Goal: Task Accomplishment & Management: Complete application form

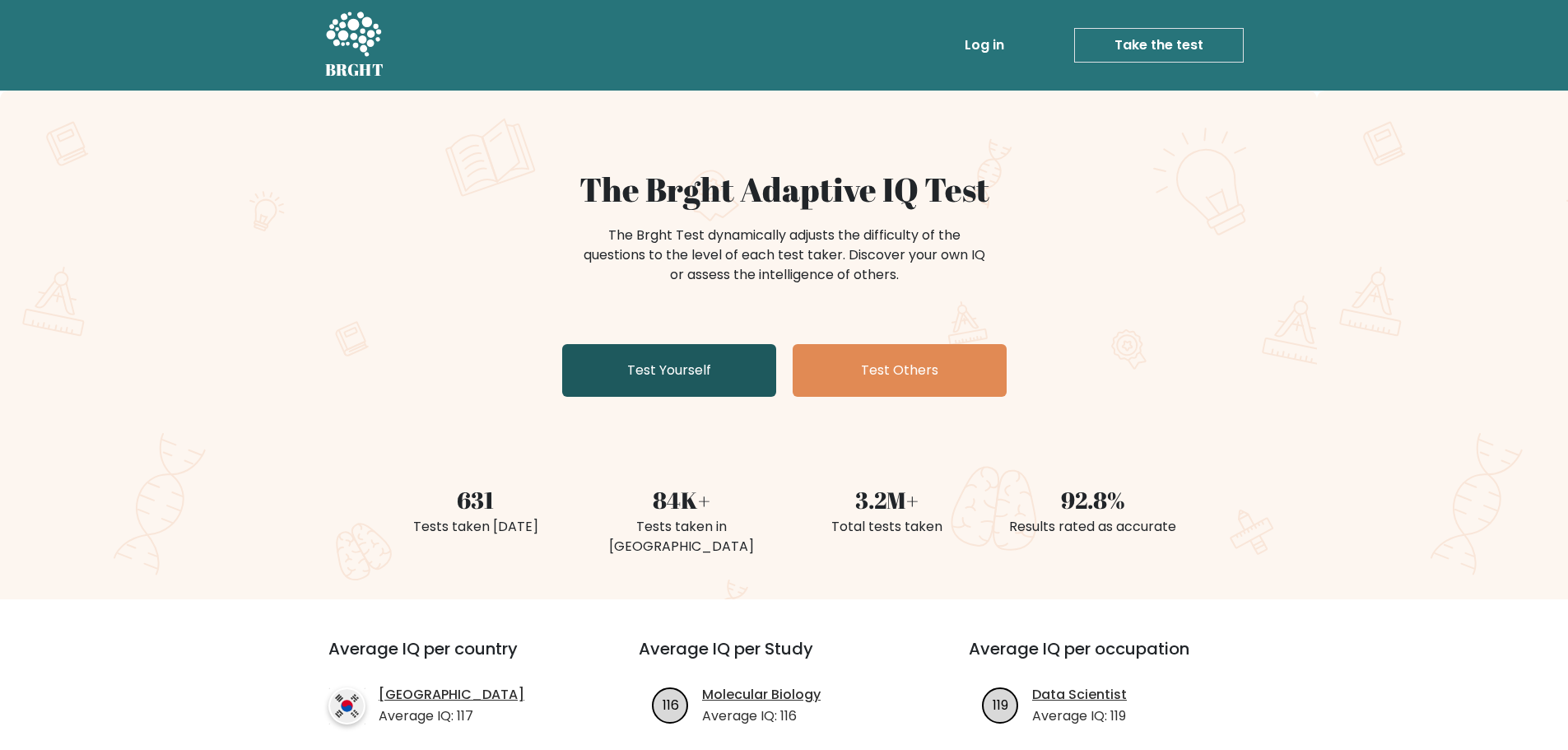
click at [667, 372] on link "Test Yourself" at bounding box center [670, 370] width 214 height 52
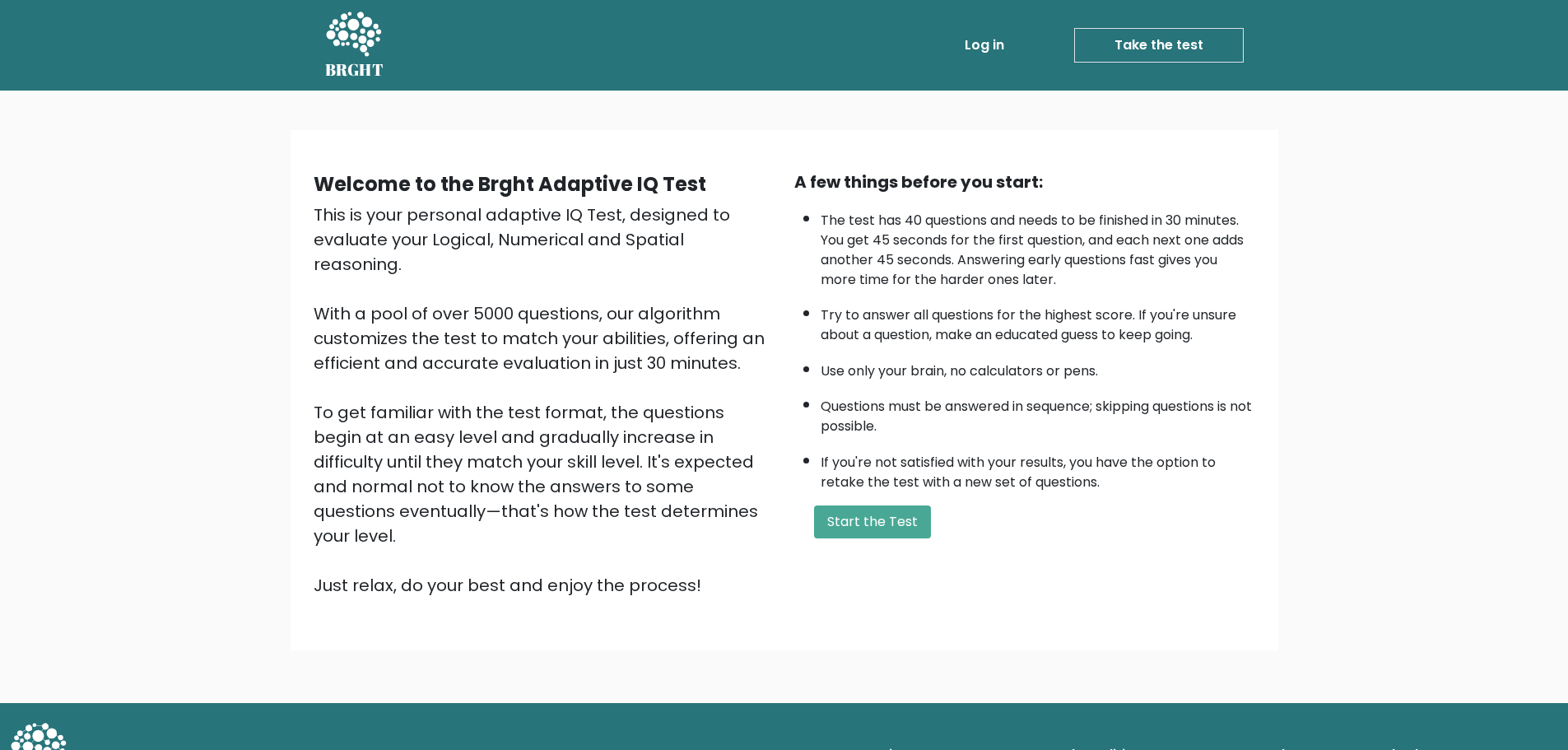
click at [866, 543] on div "A few things before you start: The test has 40 questions and needs to be finish…" at bounding box center [1025, 383] width 480 height 428
click at [879, 531] on button "Start the Test" at bounding box center [872, 522] width 117 height 33
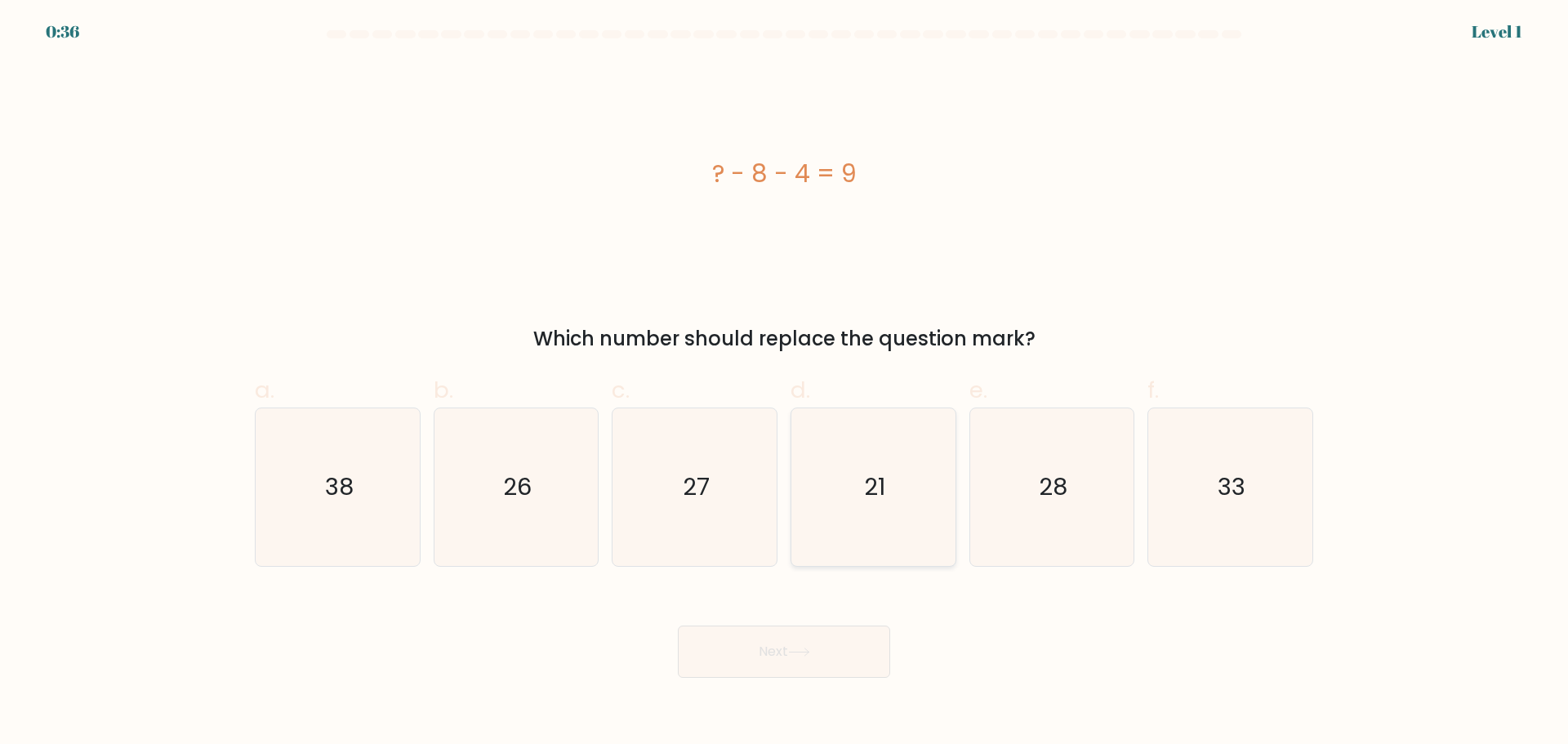
click at [867, 488] on text "21" at bounding box center [875, 486] width 21 height 33
click at [784, 383] on input "d. 21" at bounding box center [784, 377] width 1 height 11
radio input "true"
click at [859, 663] on button "Next" at bounding box center [784, 651] width 212 height 52
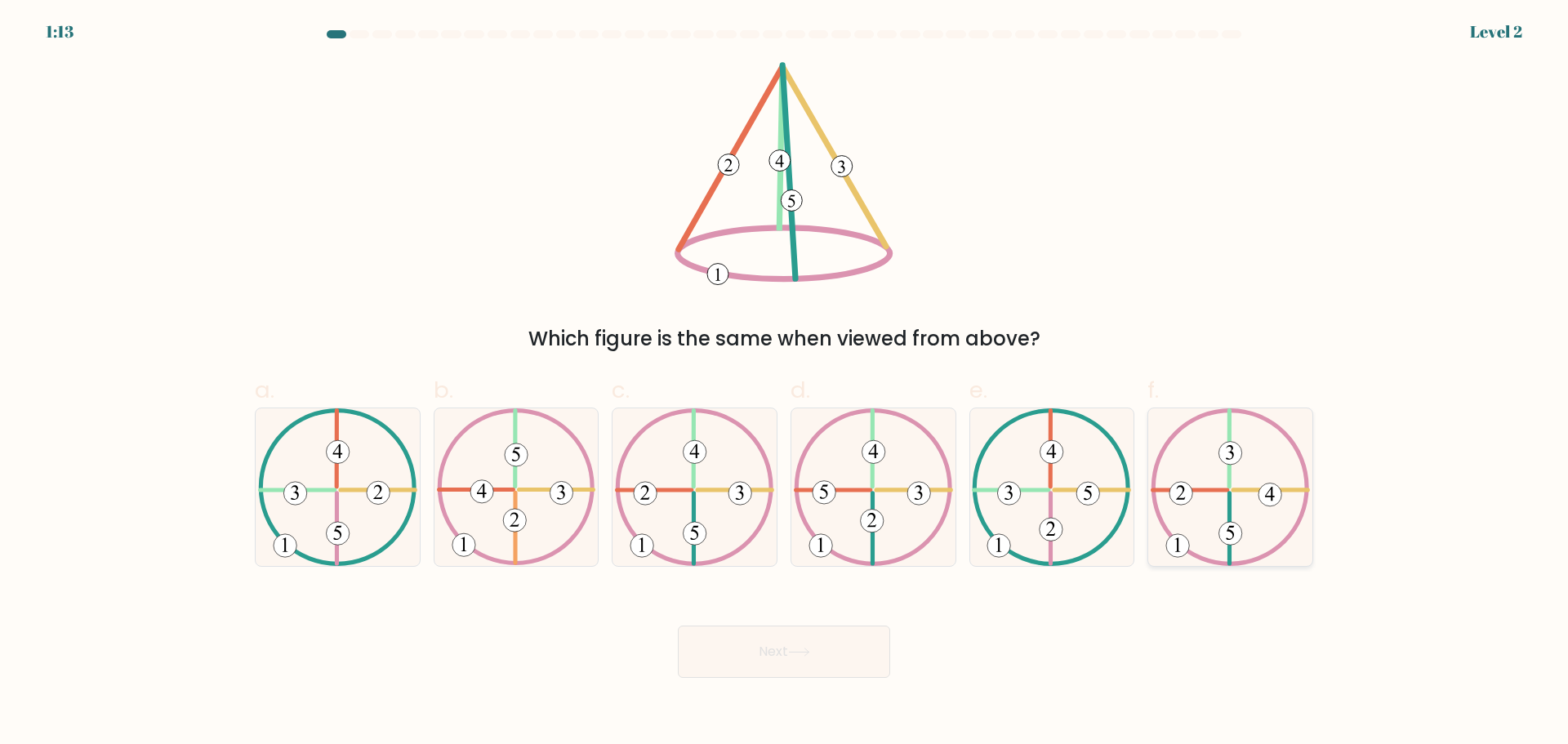
click at [1236, 514] on icon at bounding box center [1230, 486] width 159 height 157
click at [784, 383] on input "f." at bounding box center [784, 377] width 1 height 11
radio input "true"
click at [807, 658] on button "Next" at bounding box center [784, 651] width 212 height 52
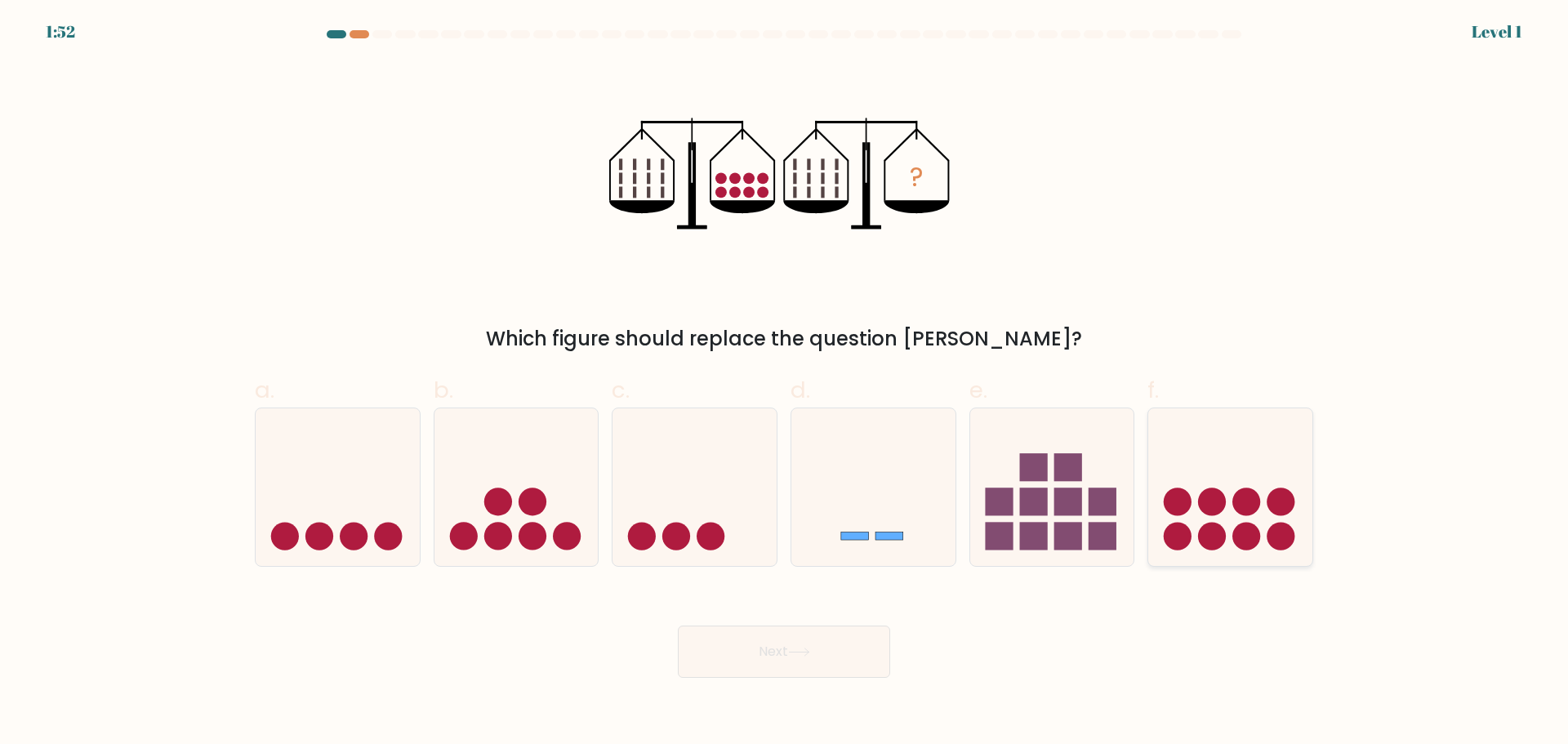
click at [1244, 501] on circle at bounding box center [1247, 501] width 28 height 28
click at [784, 383] on input "f." at bounding box center [784, 377] width 1 height 11
radio input "true"
click at [786, 654] on button "Next" at bounding box center [784, 651] width 212 height 52
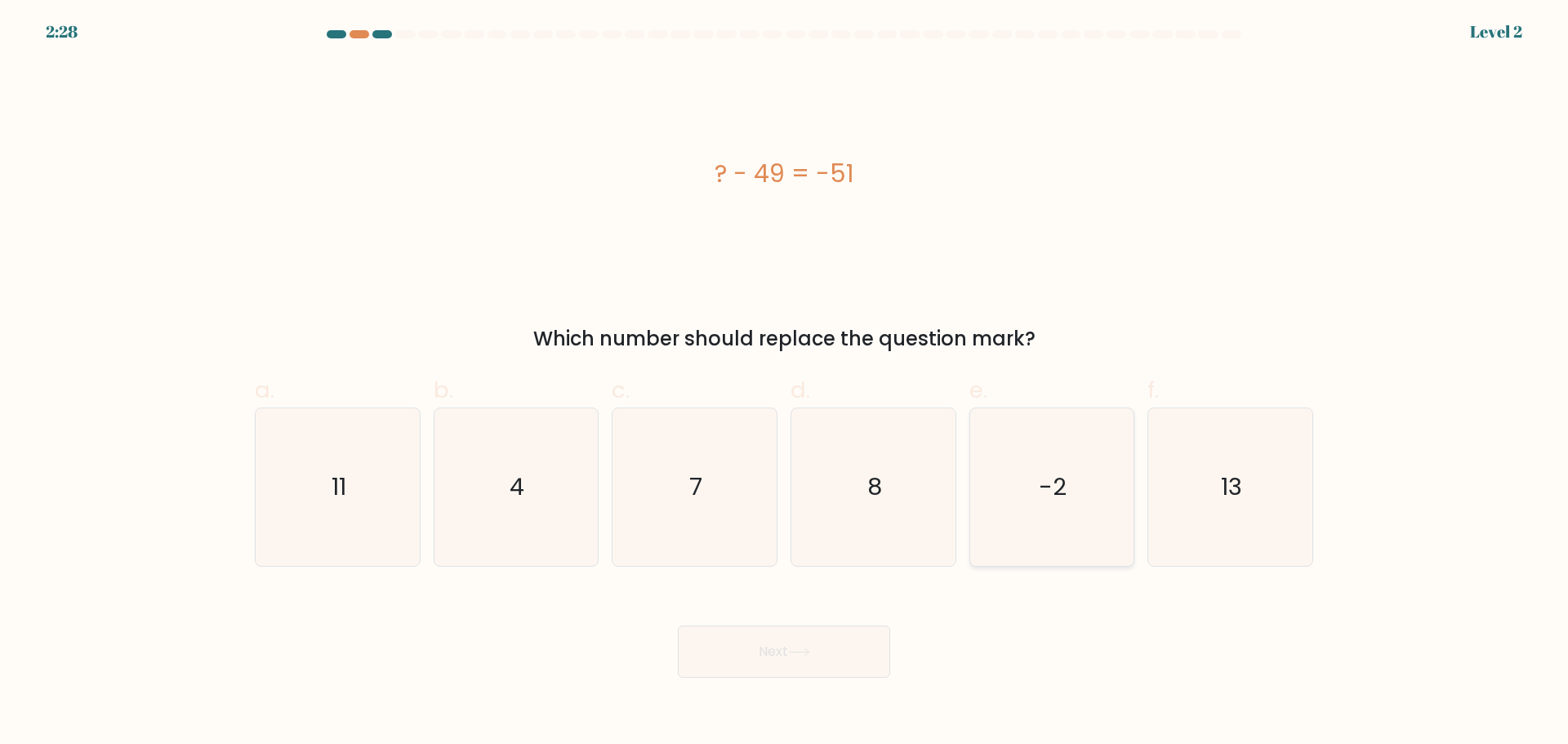
click at [1078, 507] on icon "-2" at bounding box center [1051, 486] width 157 height 157
click at [784, 383] on input "e. -2" at bounding box center [784, 377] width 1 height 11
radio input "true"
click at [745, 658] on button "Next" at bounding box center [784, 651] width 212 height 52
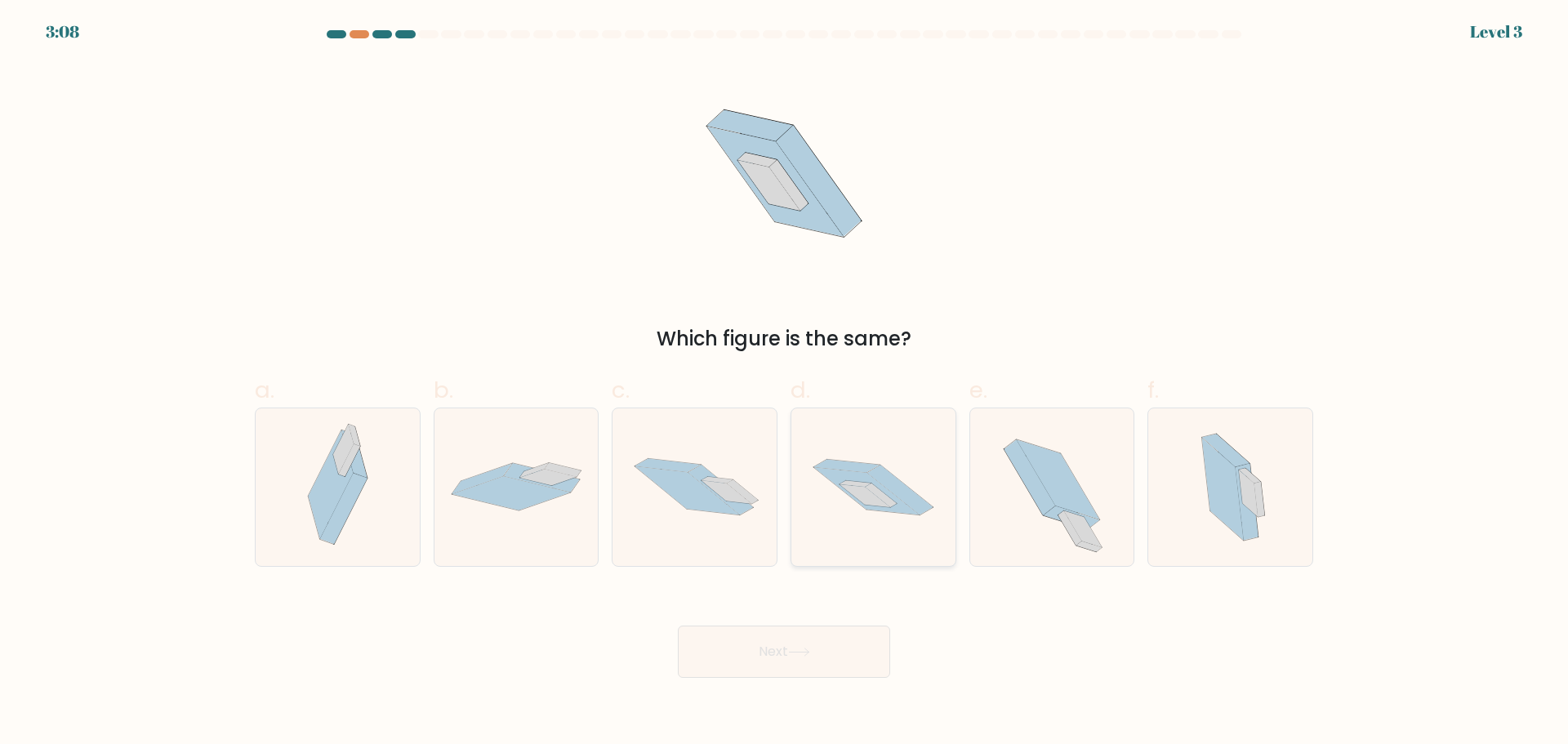
click at [885, 508] on icon at bounding box center [867, 491] width 105 height 48
click at [784, 383] on input "d." at bounding box center [784, 377] width 1 height 11
radio input "true"
click at [766, 644] on button "Next" at bounding box center [784, 651] width 212 height 52
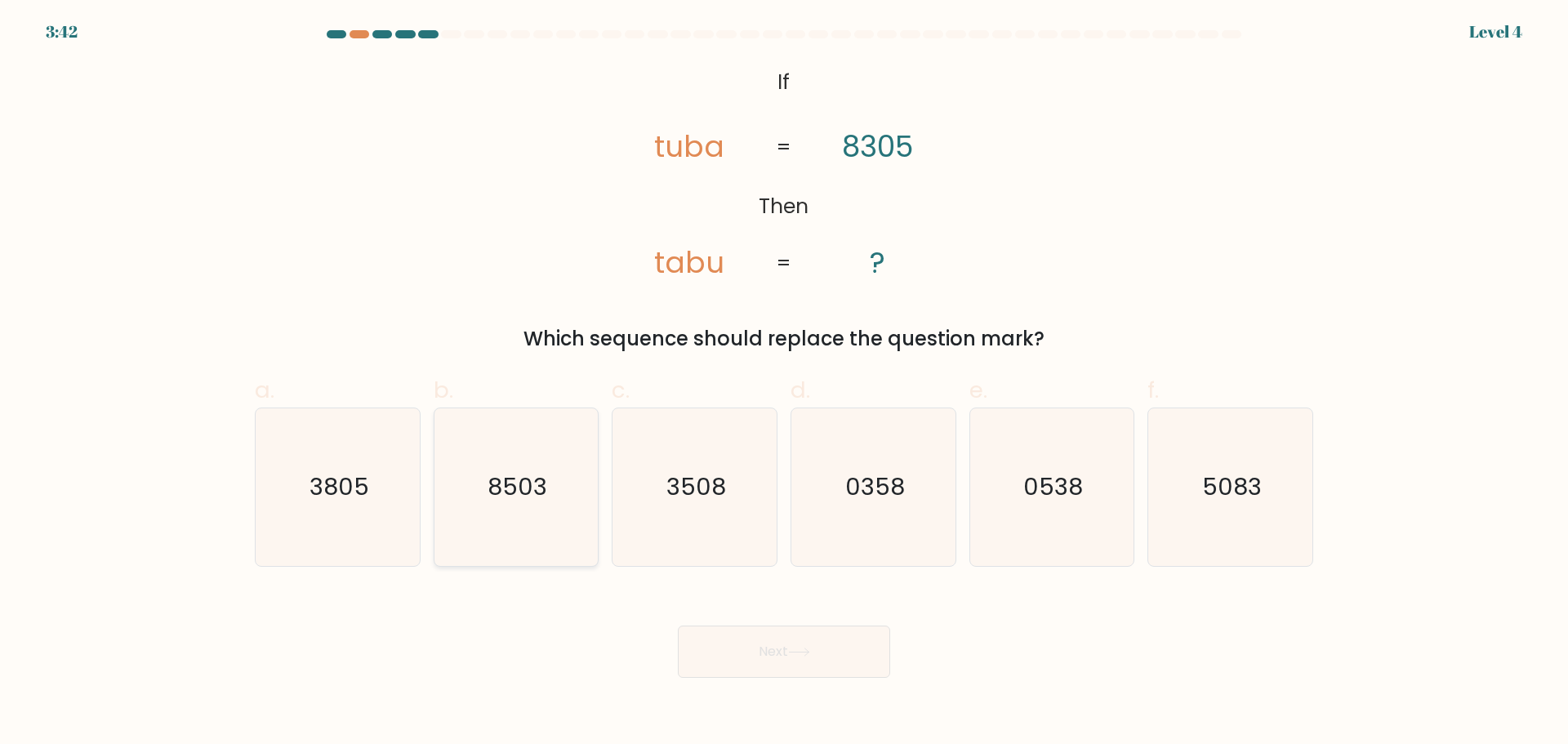
click at [515, 503] on icon "8503" at bounding box center [515, 486] width 157 height 157
click at [784, 383] on input "b. 8503" at bounding box center [784, 377] width 1 height 11
radio input "true"
click at [762, 639] on button "Next" at bounding box center [784, 651] width 212 height 52
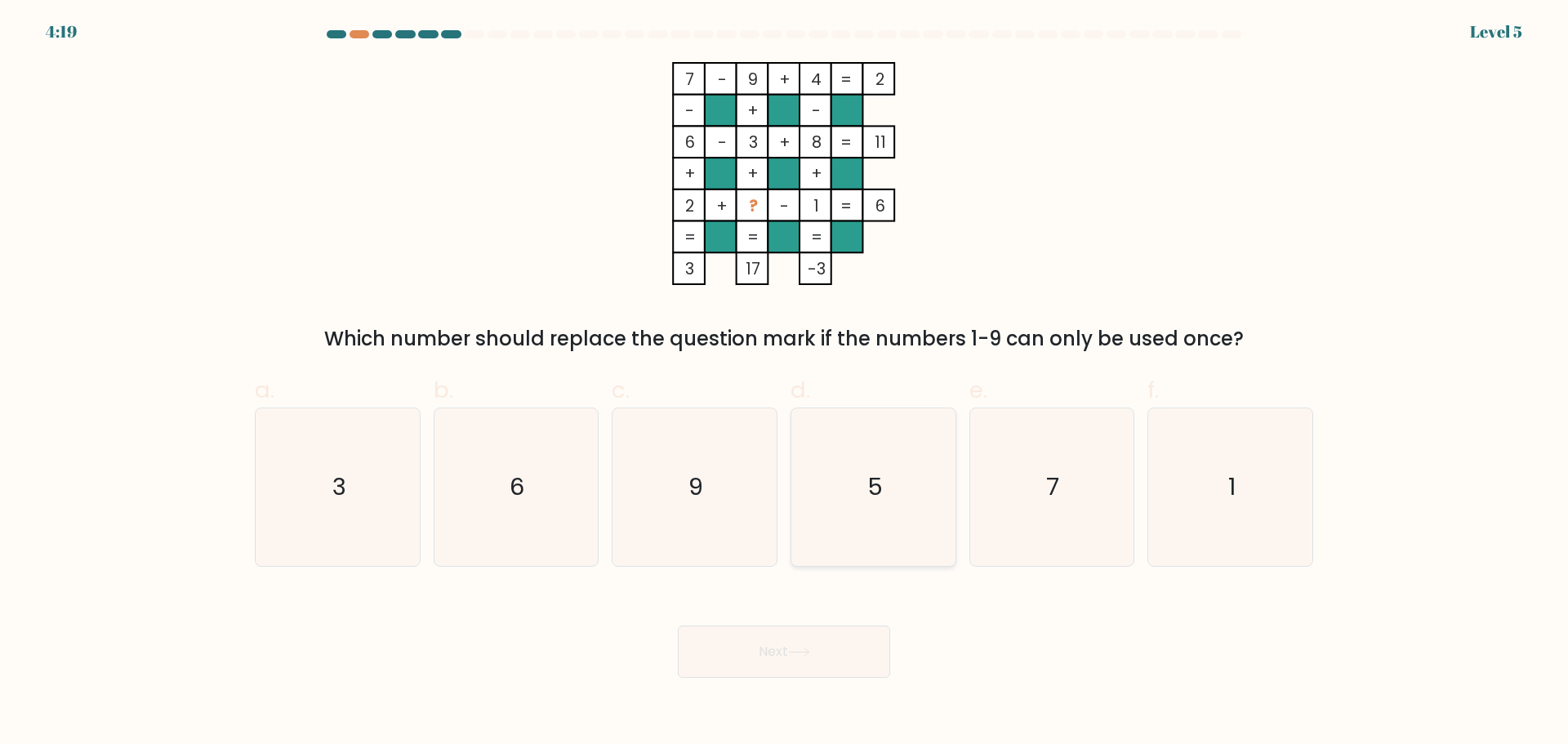
click at [928, 516] on icon "5" at bounding box center [872, 486] width 157 height 157
click at [784, 383] on input "d. 5" at bounding box center [784, 377] width 1 height 11
radio input "true"
click at [823, 658] on button "Next" at bounding box center [784, 651] width 212 height 52
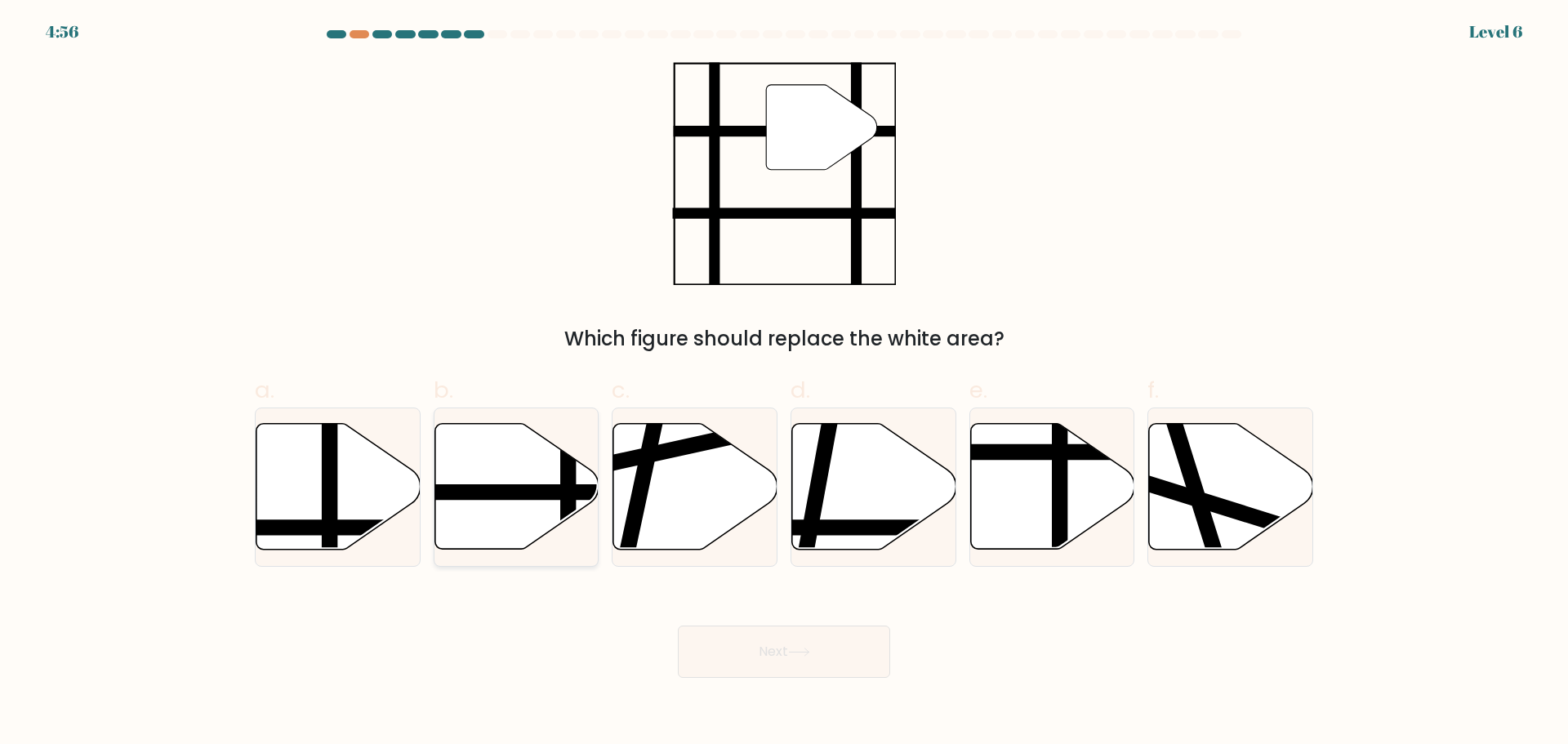
click at [547, 492] on line at bounding box center [463, 492] width 331 height 0
click at [784, 383] on input "b." at bounding box center [784, 377] width 1 height 11
radio input "true"
click at [760, 654] on button "Next" at bounding box center [784, 651] width 212 height 52
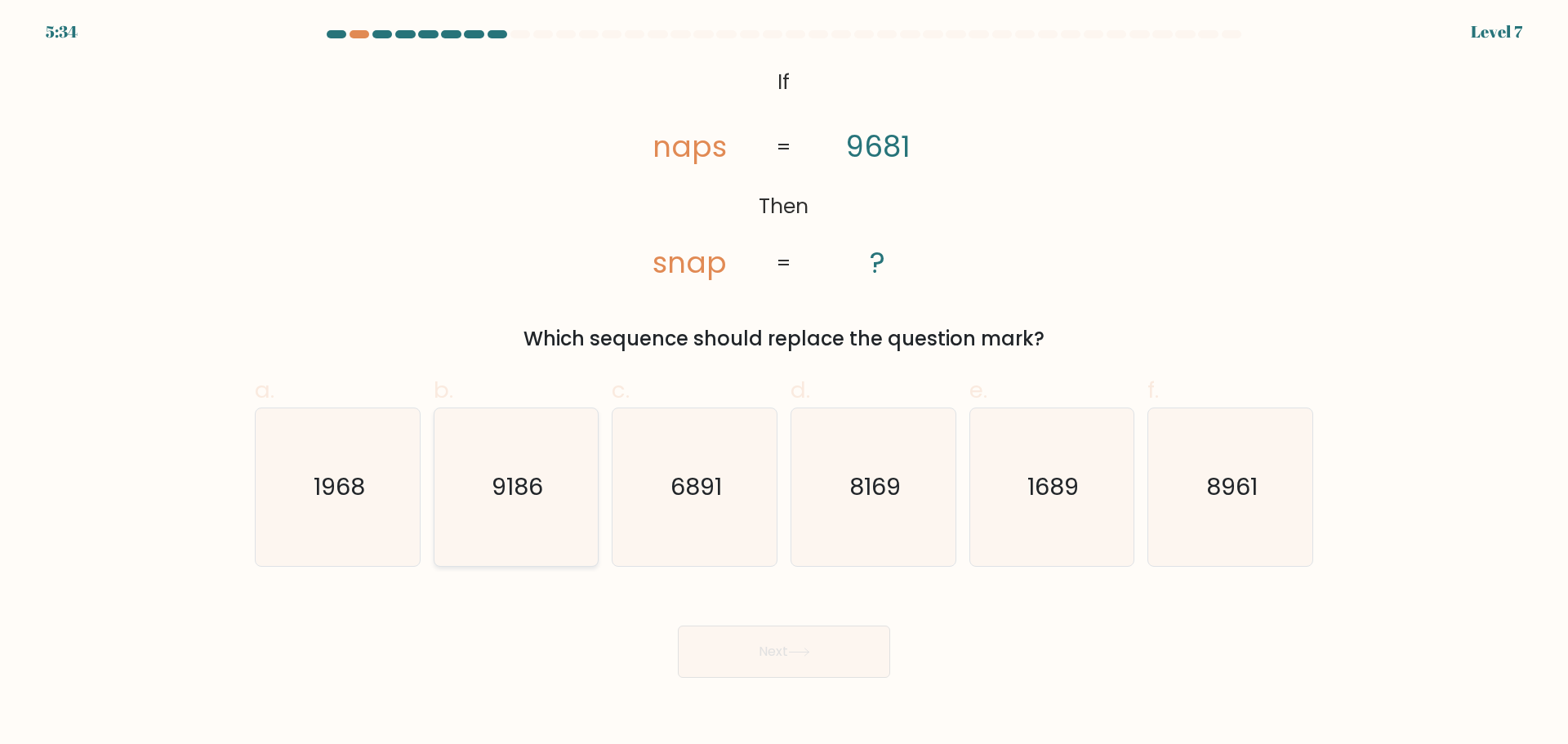
click at [522, 495] on text "9186" at bounding box center [517, 486] width 52 height 33
click at [784, 383] on input "b. 9186" at bounding box center [784, 377] width 1 height 11
radio input "true"
drag, startPoint x: 802, startPoint y: 663, endPoint x: 301, endPoint y: 413, distance: 559.9
click at [301, 413] on form "If ?" at bounding box center [784, 354] width 1568 height 648
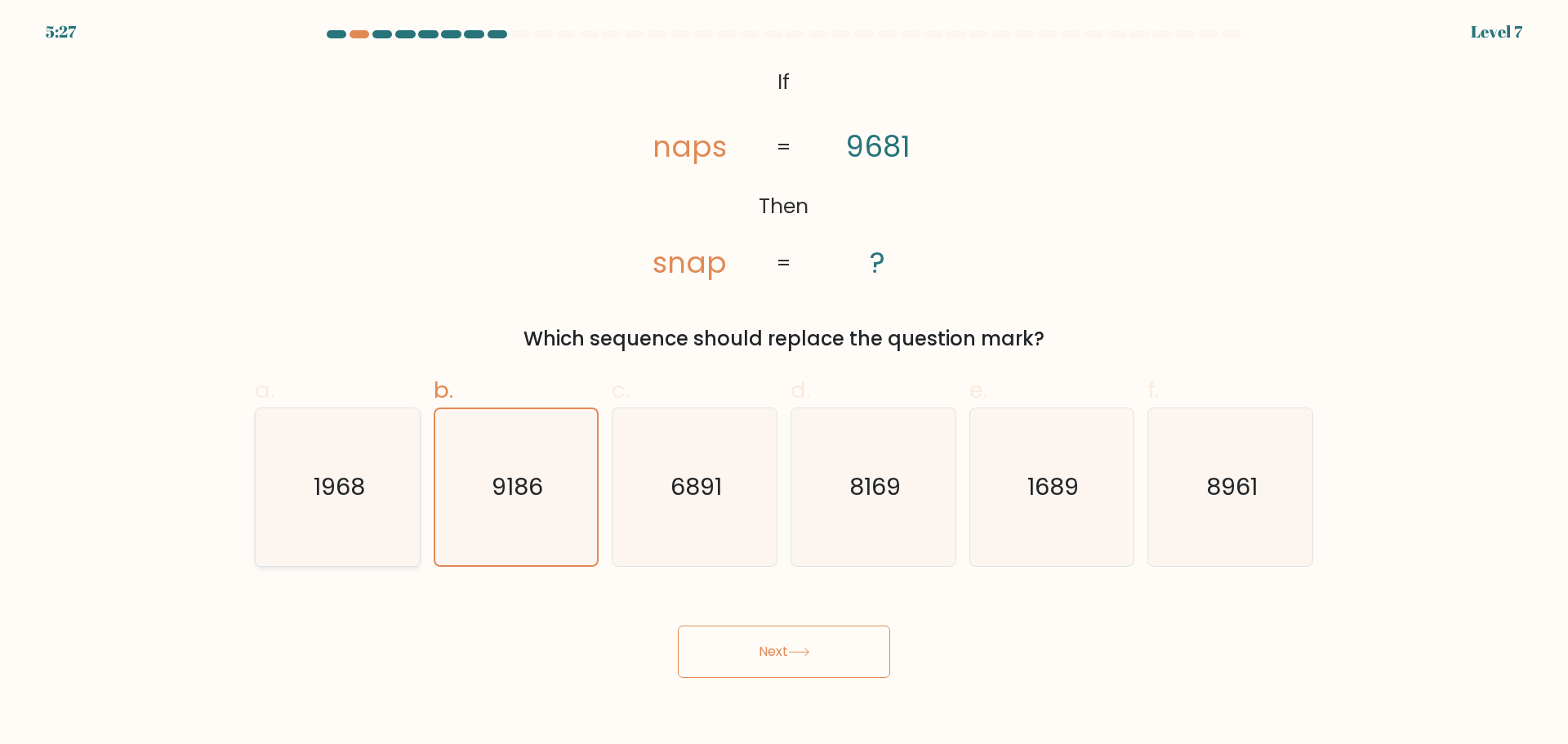
click at [341, 492] on text "1968" at bounding box center [339, 486] width 52 height 33
click at [784, 383] on input "a. 1968" at bounding box center [784, 377] width 1 height 11
radio input "true"
click at [775, 659] on button "Next" at bounding box center [784, 651] width 212 height 52
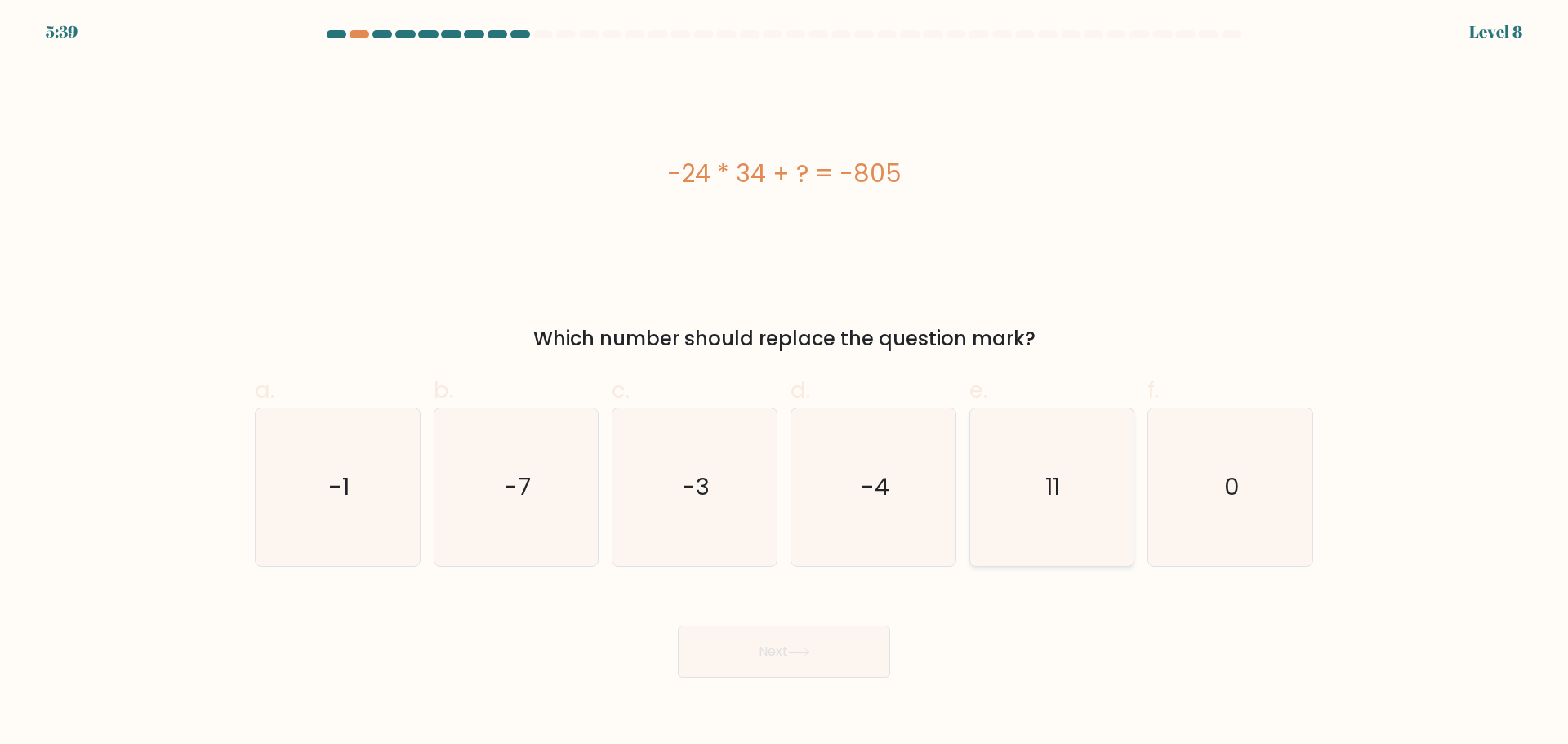
click at [1071, 514] on icon "11" at bounding box center [1051, 486] width 157 height 157
click at [784, 383] on input "e. 11" at bounding box center [784, 377] width 1 height 11
radio input "true"
click at [765, 649] on button "Next" at bounding box center [784, 651] width 212 height 52
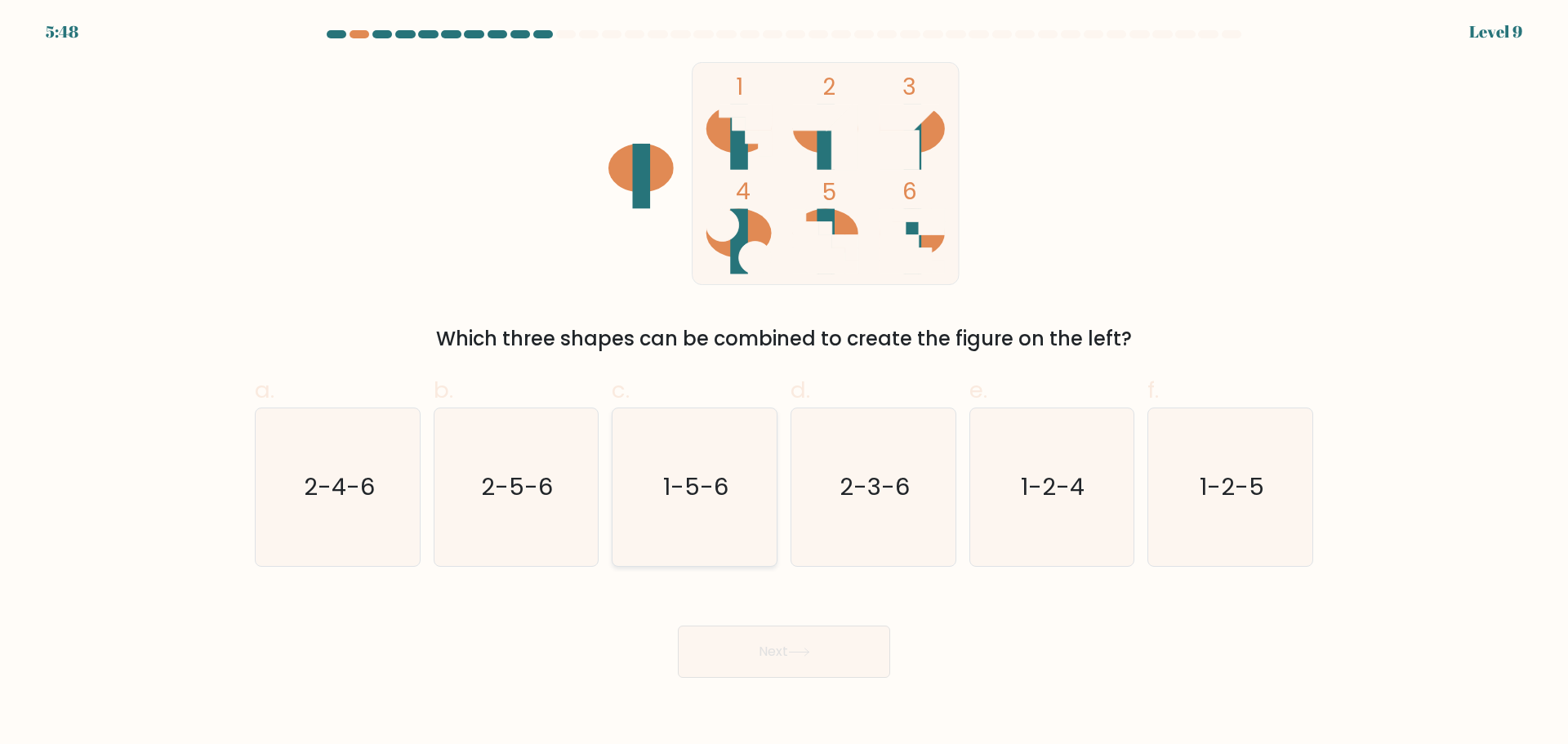
click at [702, 505] on icon "1-5-6" at bounding box center [694, 486] width 157 height 157
click at [784, 383] on input "c. 1-5-6" at bounding box center [784, 377] width 1 height 11
radio input "true"
click at [773, 649] on button "Next" at bounding box center [784, 651] width 212 height 52
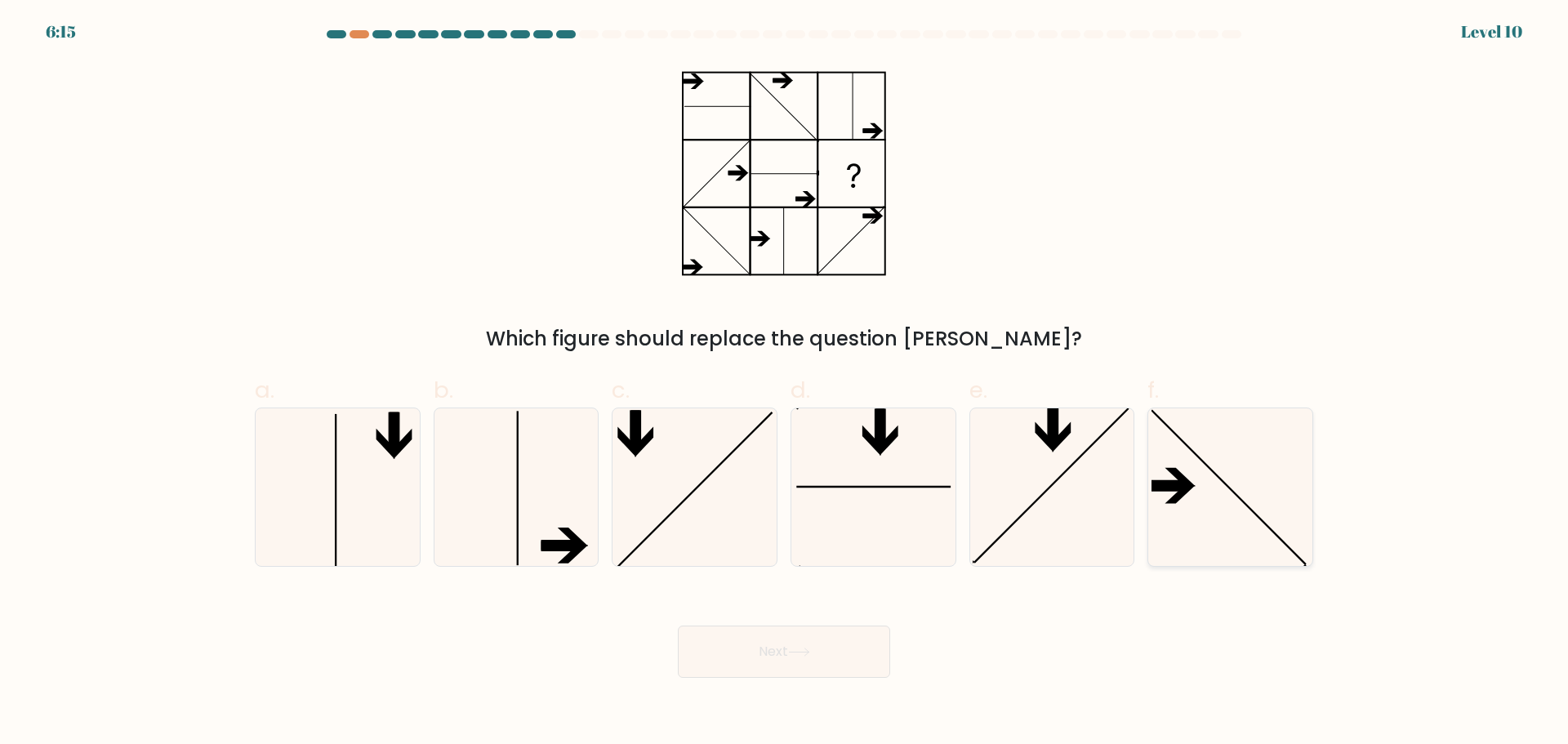
click at [1240, 508] on icon at bounding box center [1230, 486] width 157 height 157
click at [784, 383] on input "f." at bounding box center [784, 377] width 1 height 11
radio input "true"
click at [840, 657] on button "Next" at bounding box center [784, 651] width 212 height 52
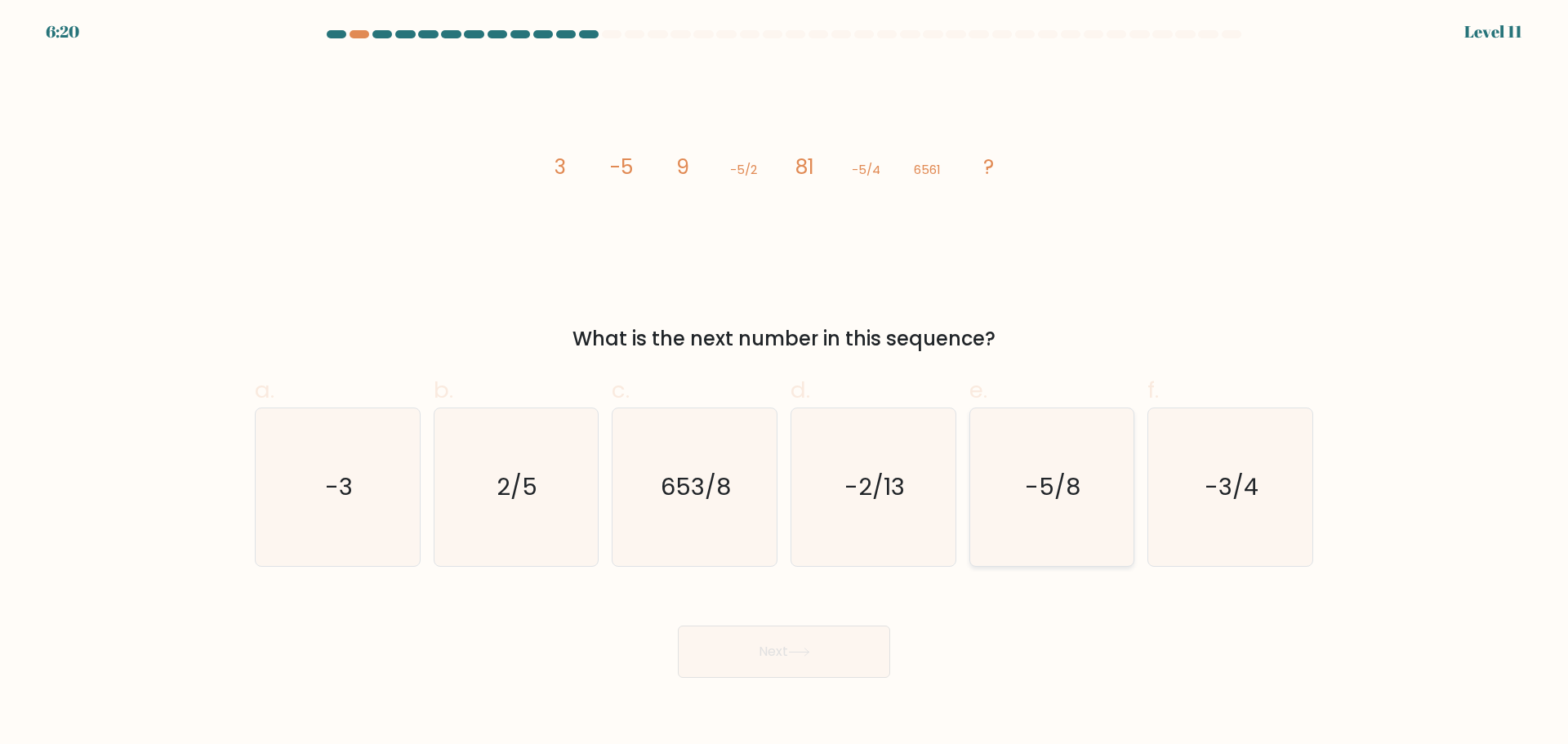
click at [1085, 506] on icon "-5/8" at bounding box center [1051, 486] width 157 height 157
click at [784, 383] on input "e. -5/8" at bounding box center [784, 377] width 1 height 11
radio input "true"
click at [812, 660] on button "Next" at bounding box center [784, 651] width 212 height 52
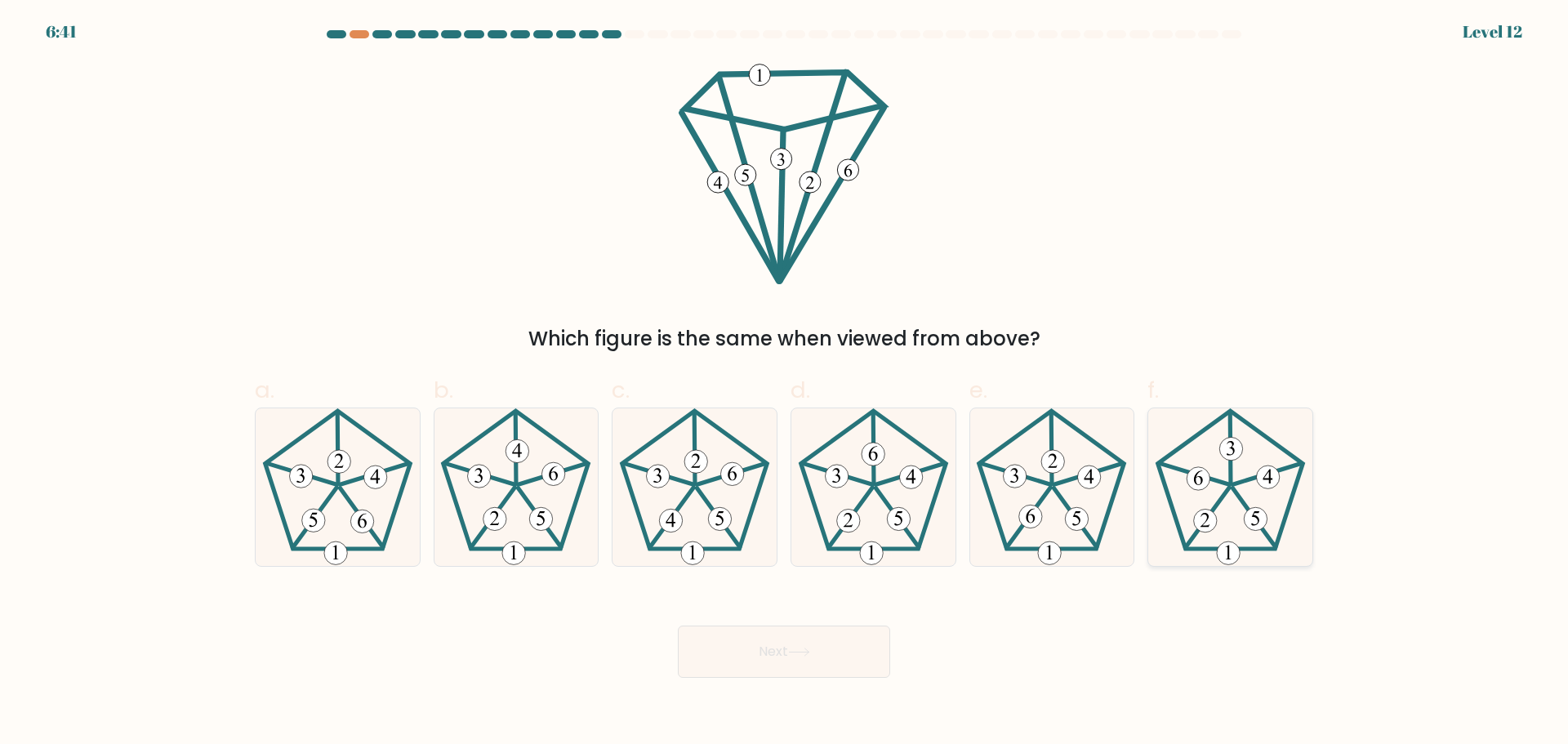
click at [1243, 505] on icon at bounding box center [1230, 486] width 157 height 157
click at [784, 383] on input "f." at bounding box center [784, 377] width 1 height 11
radio input "true"
click at [732, 660] on button "Next" at bounding box center [784, 651] width 212 height 52
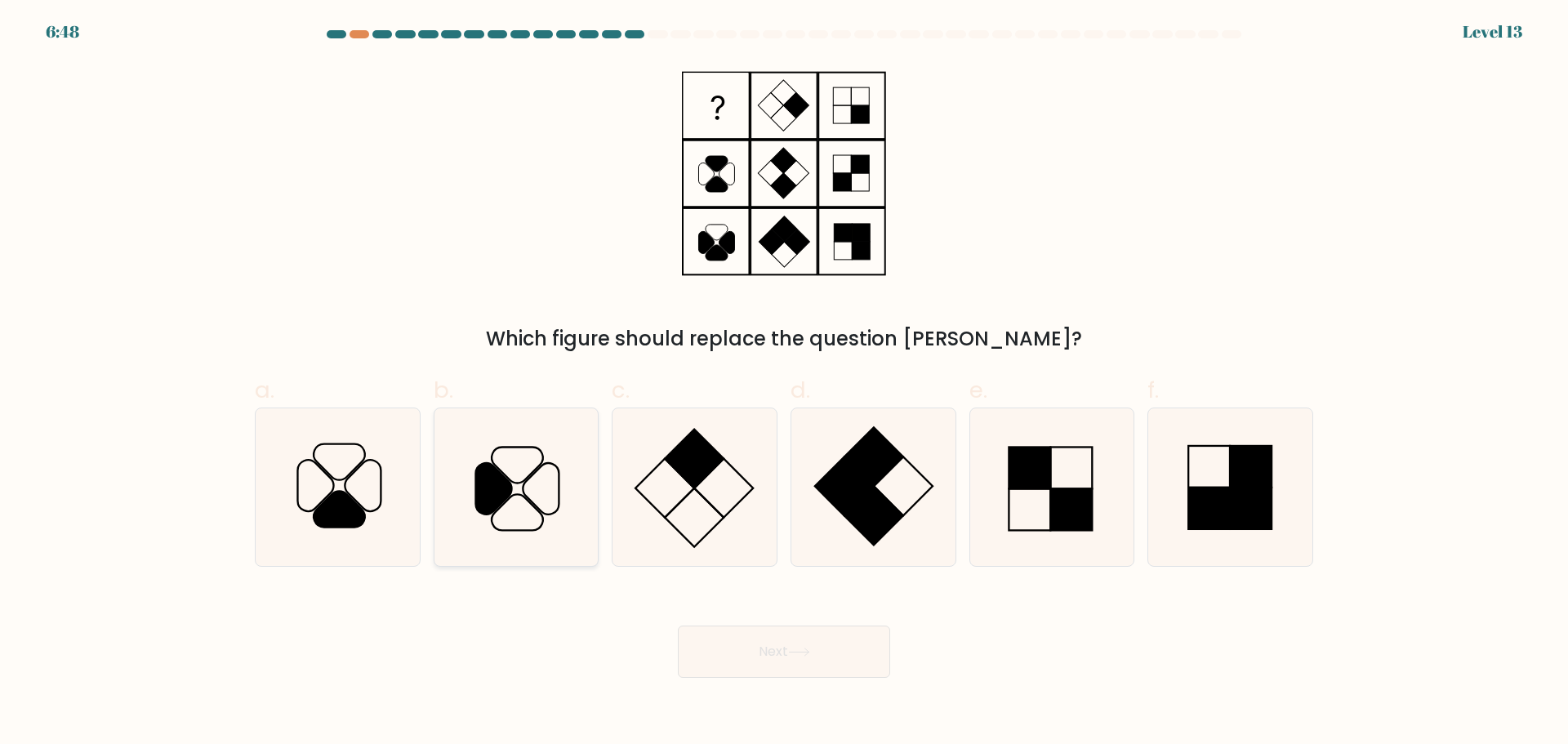
click at [539, 491] on icon at bounding box center [515, 486] width 157 height 157
click at [784, 383] on input "b." at bounding box center [784, 377] width 1 height 11
radio input "true"
click at [775, 663] on button "Next" at bounding box center [784, 651] width 212 height 52
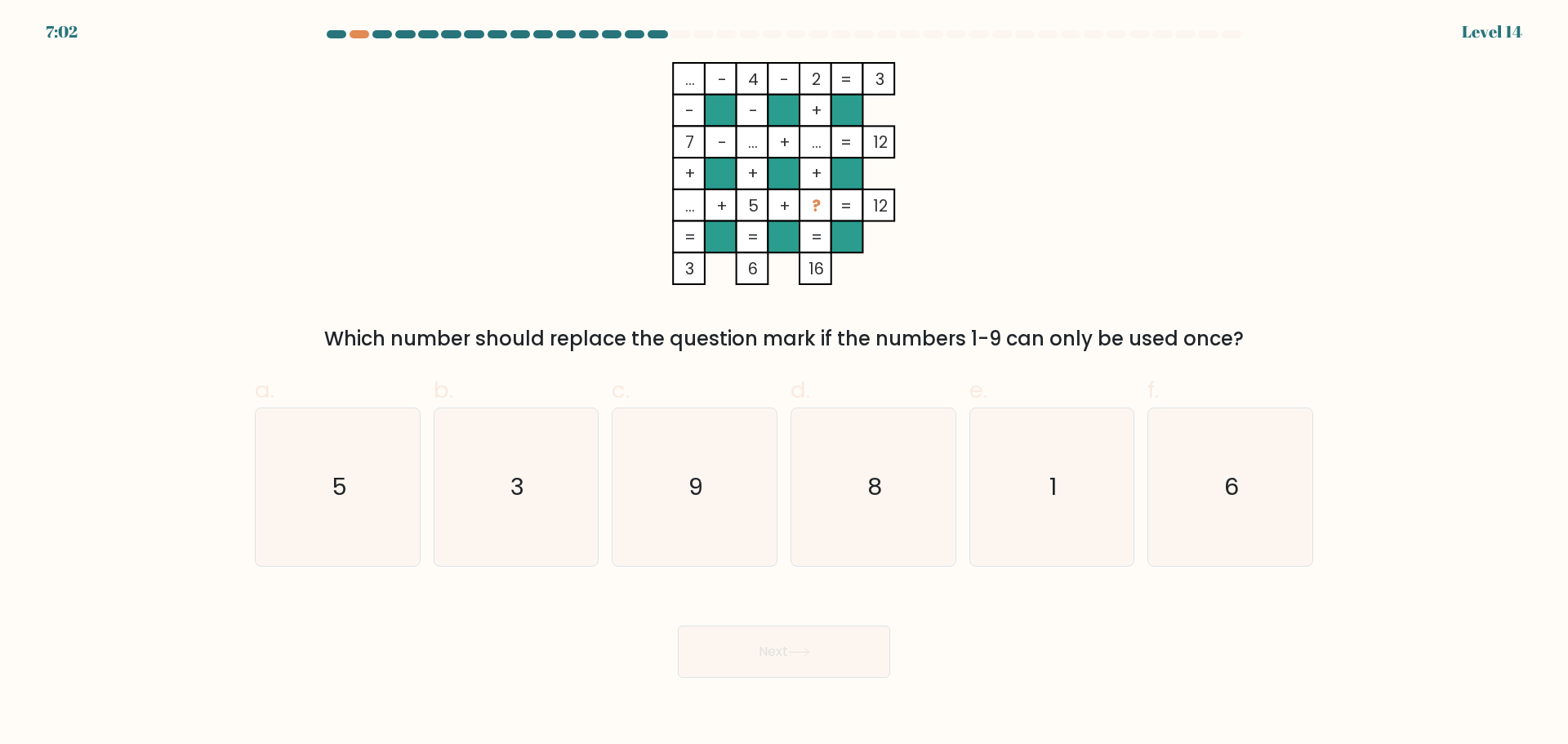
drag, startPoint x: 739, startPoint y: 84, endPoint x: 392, endPoint y: 139, distance: 351.3
click at [392, 139] on div "... - 4 - 2 3 - - + 7 - ... + ... 12 + + + ... + 5 + ? = 12 = = = = 3 6 16 = Wh…" at bounding box center [784, 207] width 1078 height 291
click at [727, 479] on icon "9" at bounding box center [694, 486] width 157 height 157
click at [784, 383] on input "c. 9" at bounding box center [784, 377] width 1 height 11
radio input "true"
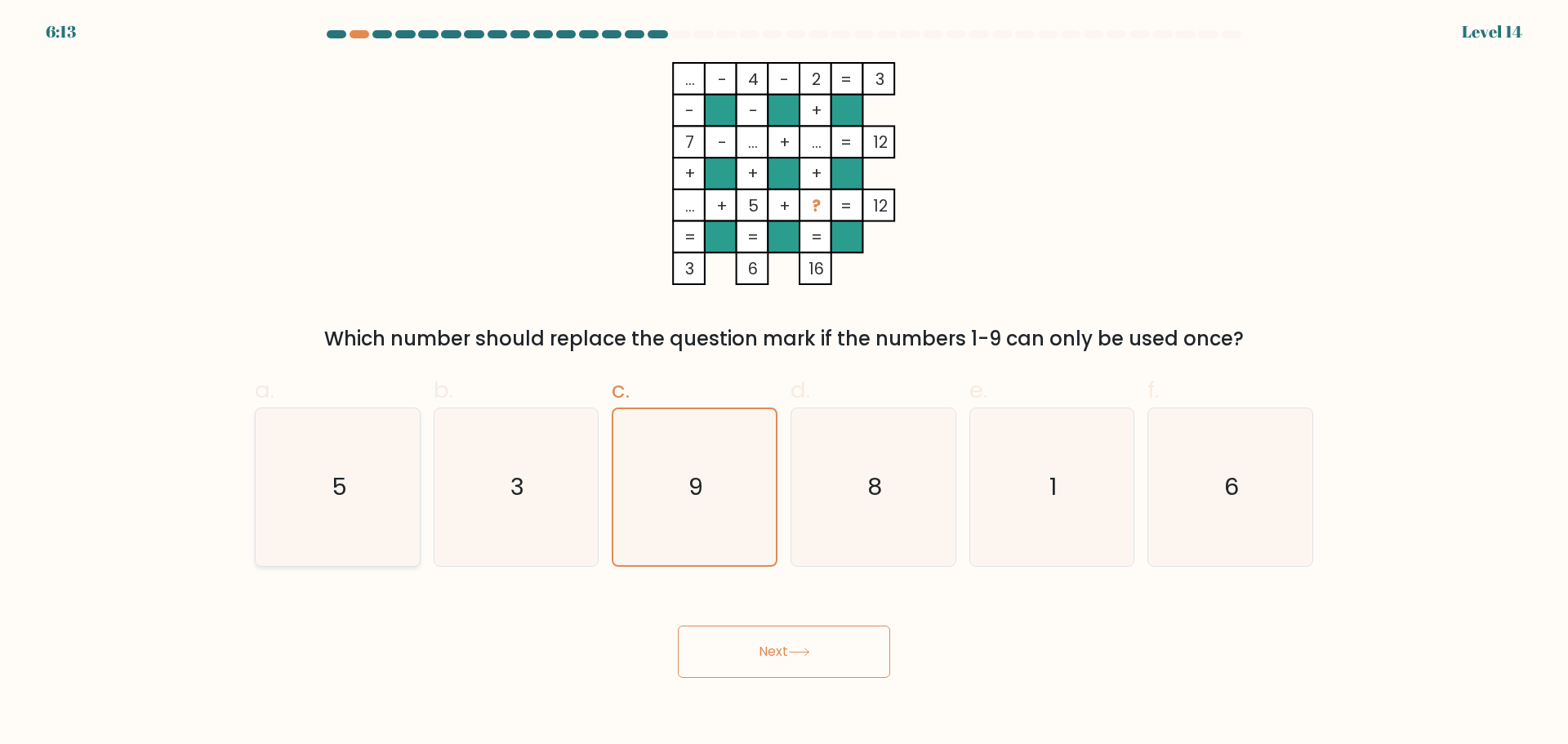
click at [361, 504] on icon "5" at bounding box center [337, 486] width 157 height 157
click at [784, 383] on input "a. 5" at bounding box center [784, 377] width 1 height 11
radio input "true"
click at [853, 677] on button "Next" at bounding box center [784, 651] width 212 height 52
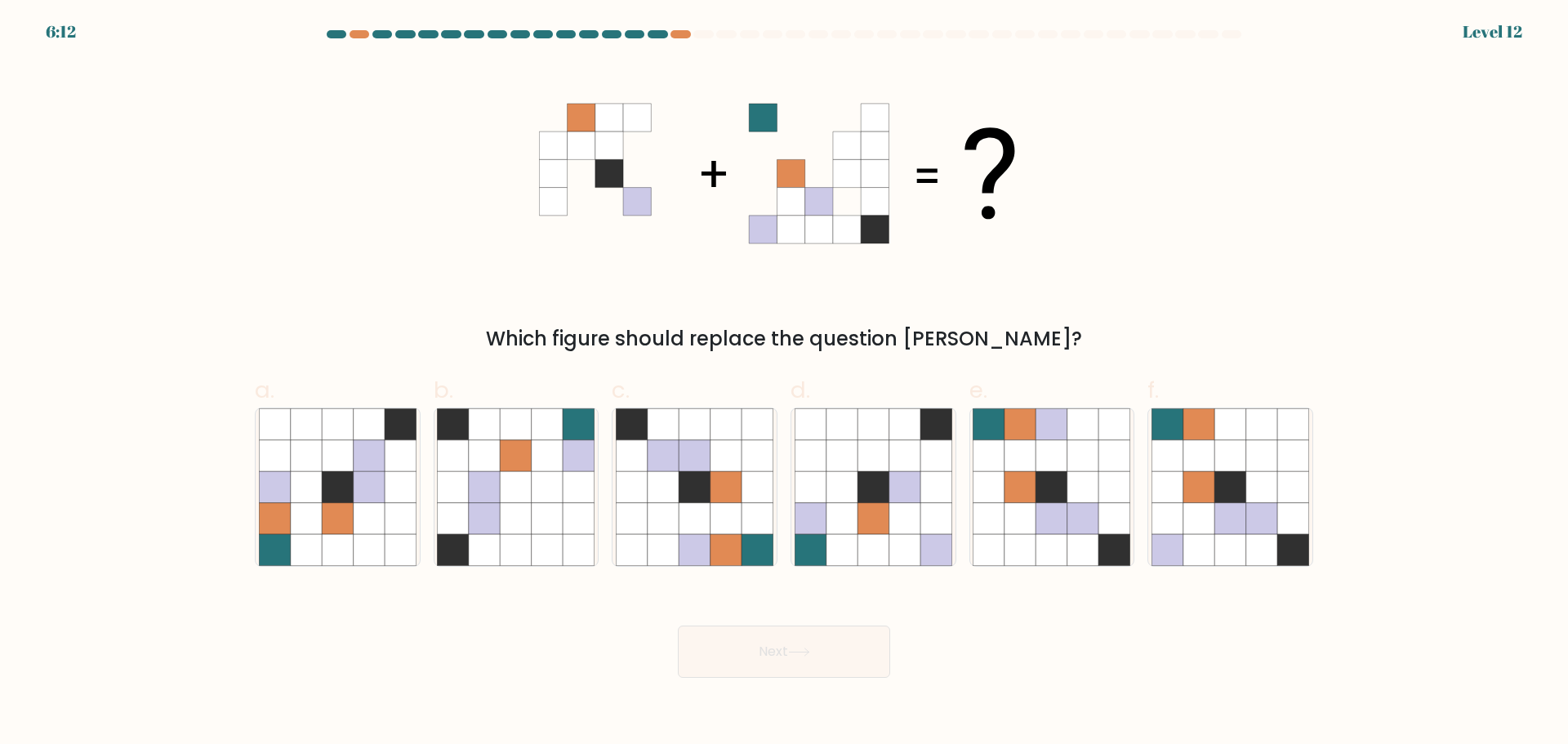
click at [847, 669] on button "Next" at bounding box center [784, 651] width 212 height 52
click at [523, 600] on div "Next" at bounding box center [784, 631] width 1078 height 91
click at [1226, 481] on icon at bounding box center [1230, 486] width 31 height 31
click at [784, 383] on input "f." at bounding box center [784, 377] width 1 height 11
radio input "true"
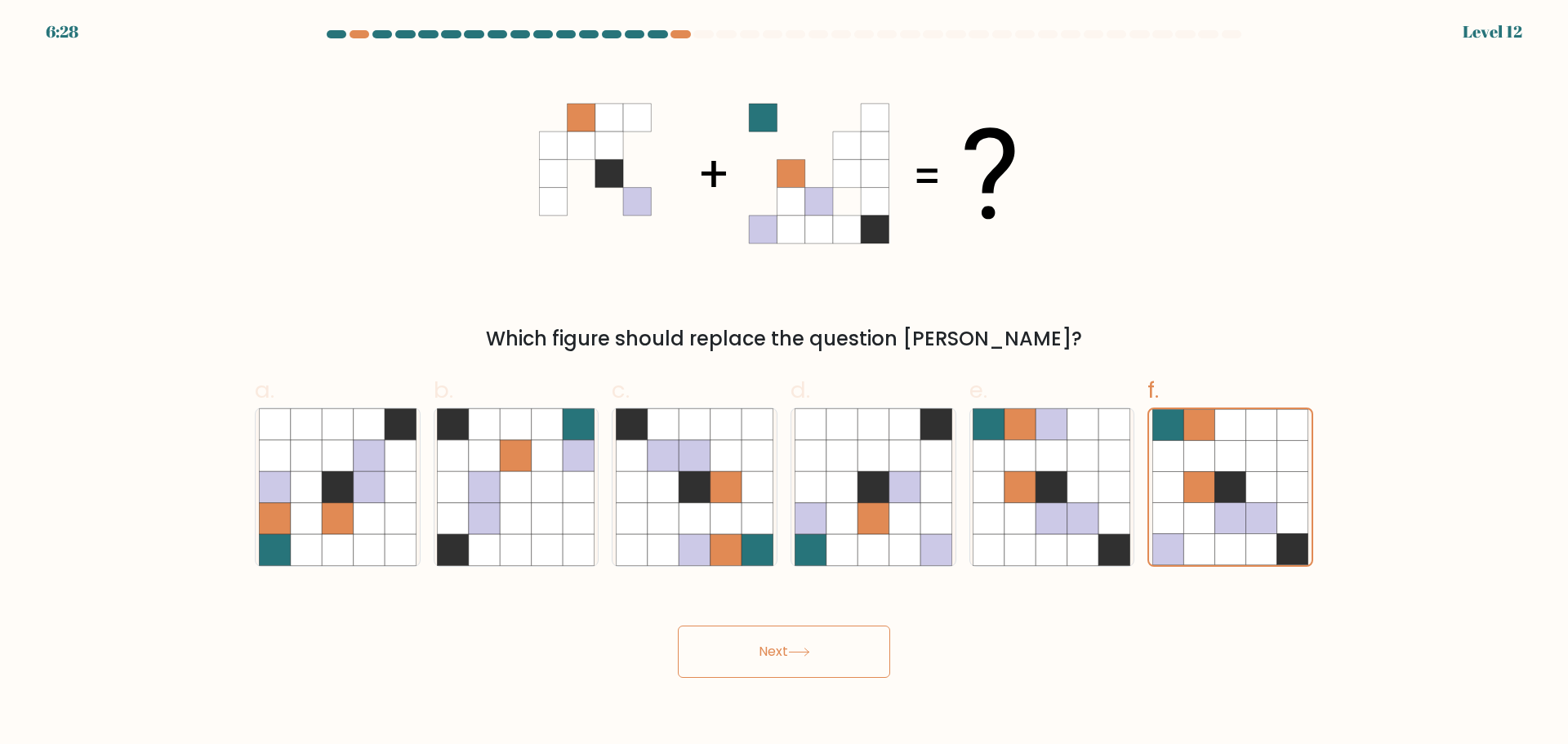
click at [821, 649] on button "Next" at bounding box center [784, 651] width 212 height 52
click at [803, 652] on icon at bounding box center [798, 652] width 20 height 7
click at [1072, 500] on icon at bounding box center [1083, 486] width 31 height 31
click at [784, 383] on input "e." at bounding box center [784, 377] width 1 height 11
radio input "true"
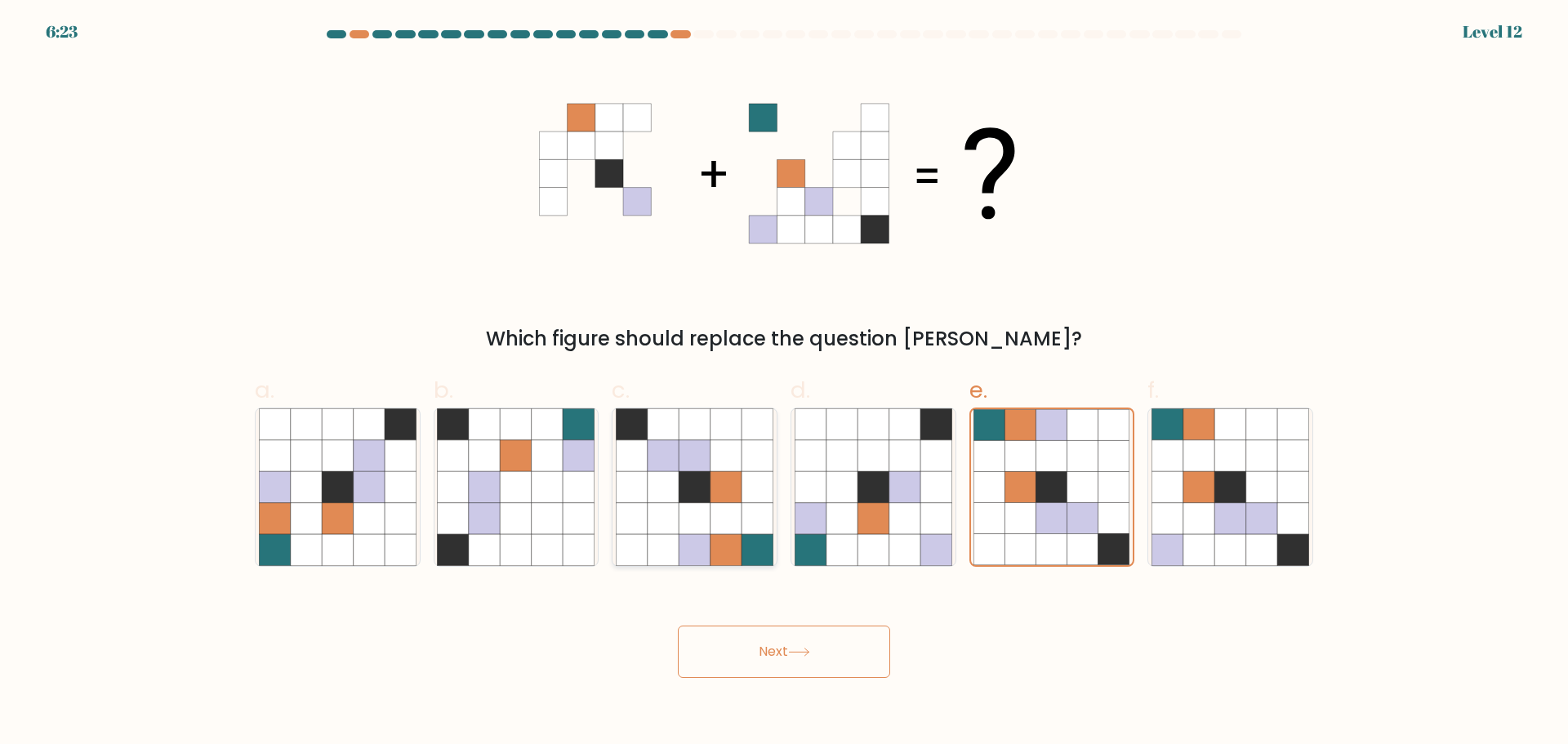
click at [686, 466] on icon at bounding box center [694, 455] width 31 height 31
click at [784, 383] on input "c." at bounding box center [784, 377] width 1 height 11
radio input "true"
click at [1273, 494] on icon at bounding box center [1262, 486] width 31 height 31
click at [784, 383] on input "f." at bounding box center [784, 377] width 1 height 11
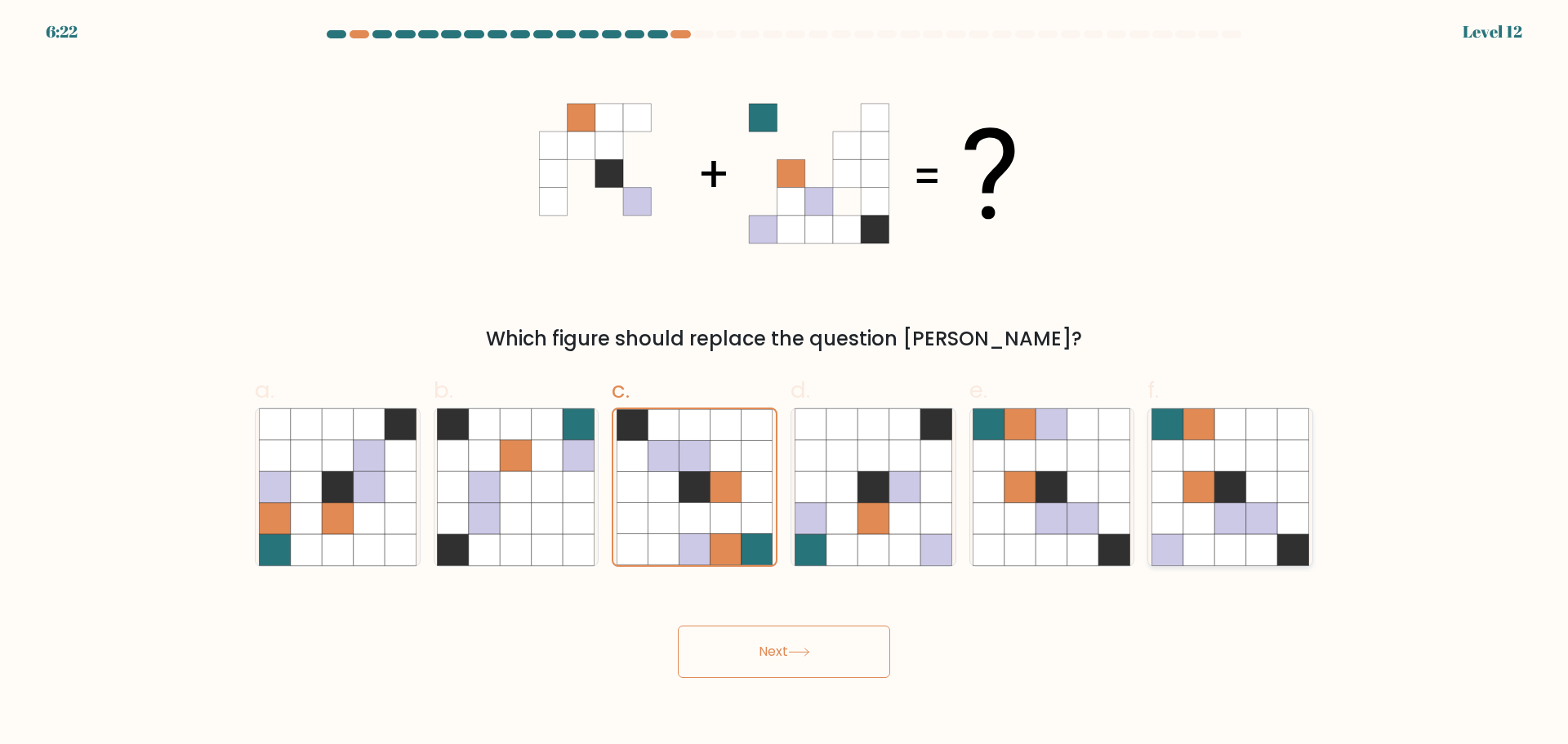
radio input "true"
click at [808, 656] on icon at bounding box center [798, 652] width 20 height 7
click at [765, 645] on button "Next" at bounding box center [784, 651] width 212 height 52
click at [766, 644] on button "Next" at bounding box center [784, 651] width 212 height 52
drag, startPoint x: 486, startPoint y: 152, endPoint x: 507, endPoint y: 158, distance: 21.8
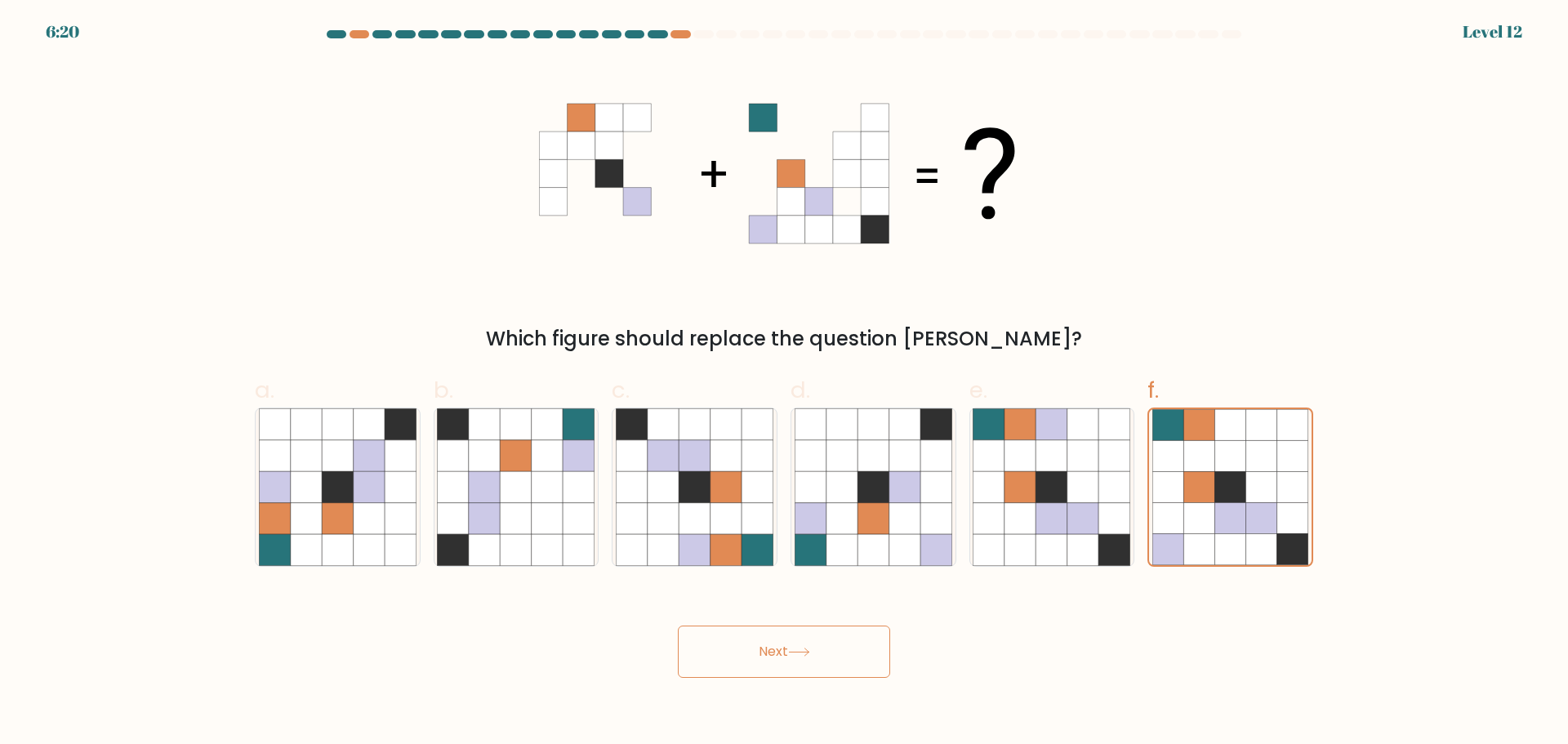
click at [497, 156] on div "Which figure should replace the question [PERSON_NAME]?" at bounding box center [784, 207] width 1078 height 291
click at [610, 168] on icon at bounding box center [609, 174] width 28 height 28
click at [509, 501] on icon at bounding box center [516, 486] width 31 height 31
click at [784, 383] on input "b." at bounding box center [784, 377] width 1 height 11
radio input "true"
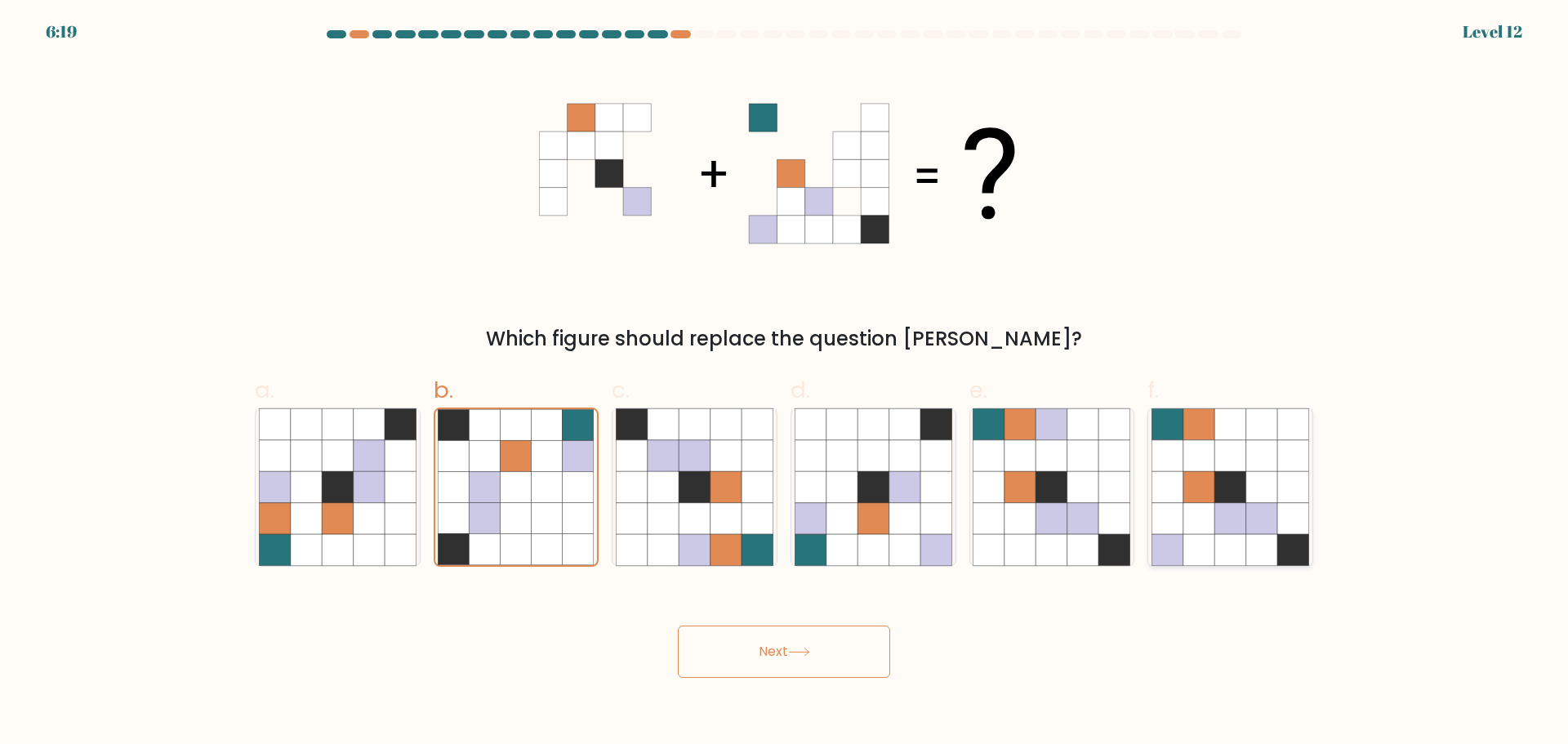
click at [1188, 502] on icon at bounding box center [1199, 486] width 31 height 31
click at [784, 383] on input "f." at bounding box center [784, 377] width 1 height 11
radio input "true"
click at [769, 651] on button "Next" at bounding box center [784, 651] width 212 height 52
click at [769, 650] on button "Next" at bounding box center [784, 651] width 212 height 52
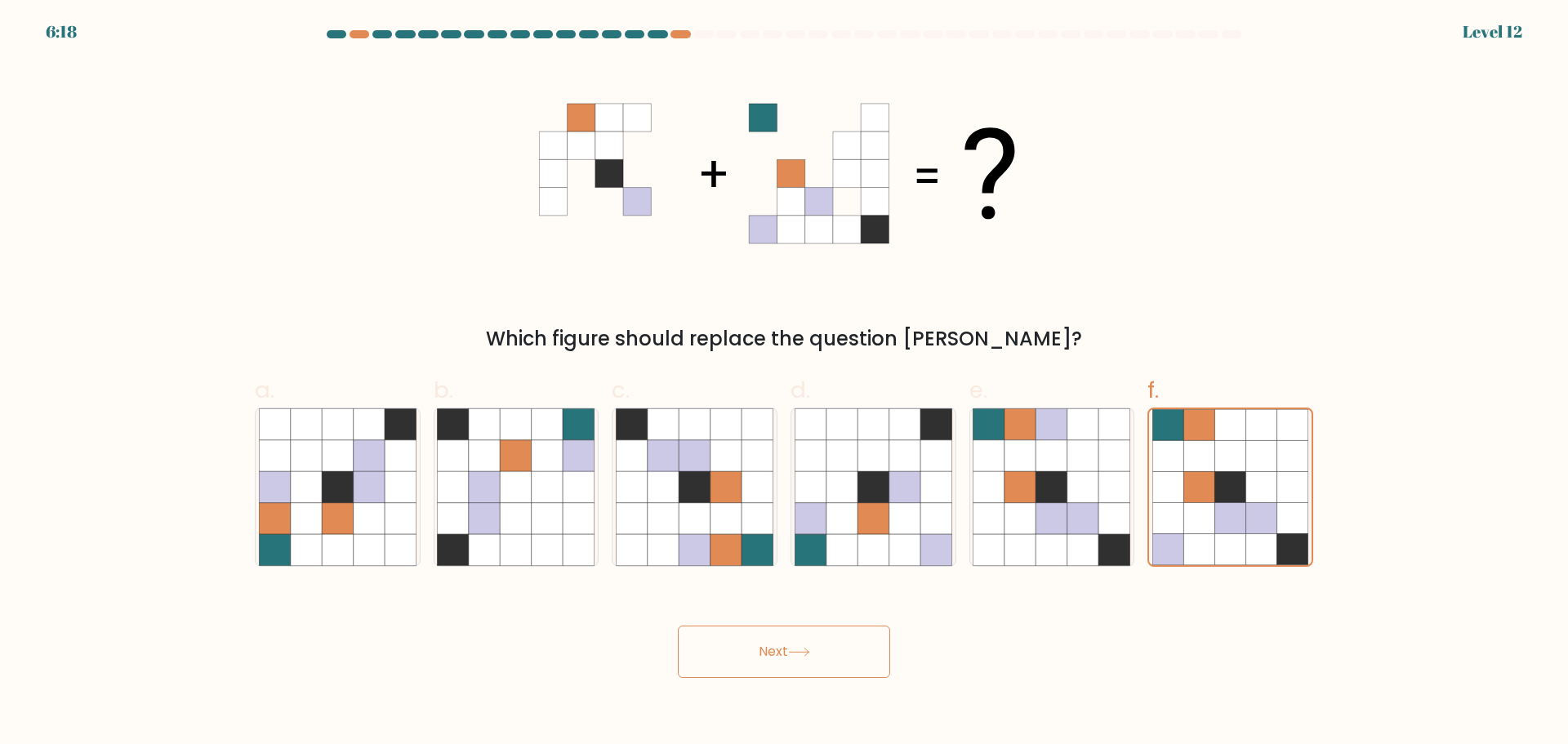
click at [769, 650] on button "Next" at bounding box center [784, 651] width 212 height 52
click at [768, 651] on button "Next" at bounding box center [784, 651] width 212 height 52
drag, startPoint x: 1178, startPoint y: 508, endPoint x: 1163, endPoint y: 518, distance: 18.0
click at [1179, 507] on icon at bounding box center [1168, 518] width 31 height 31
click at [784, 383] on input "f." at bounding box center [784, 377] width 1 height 11
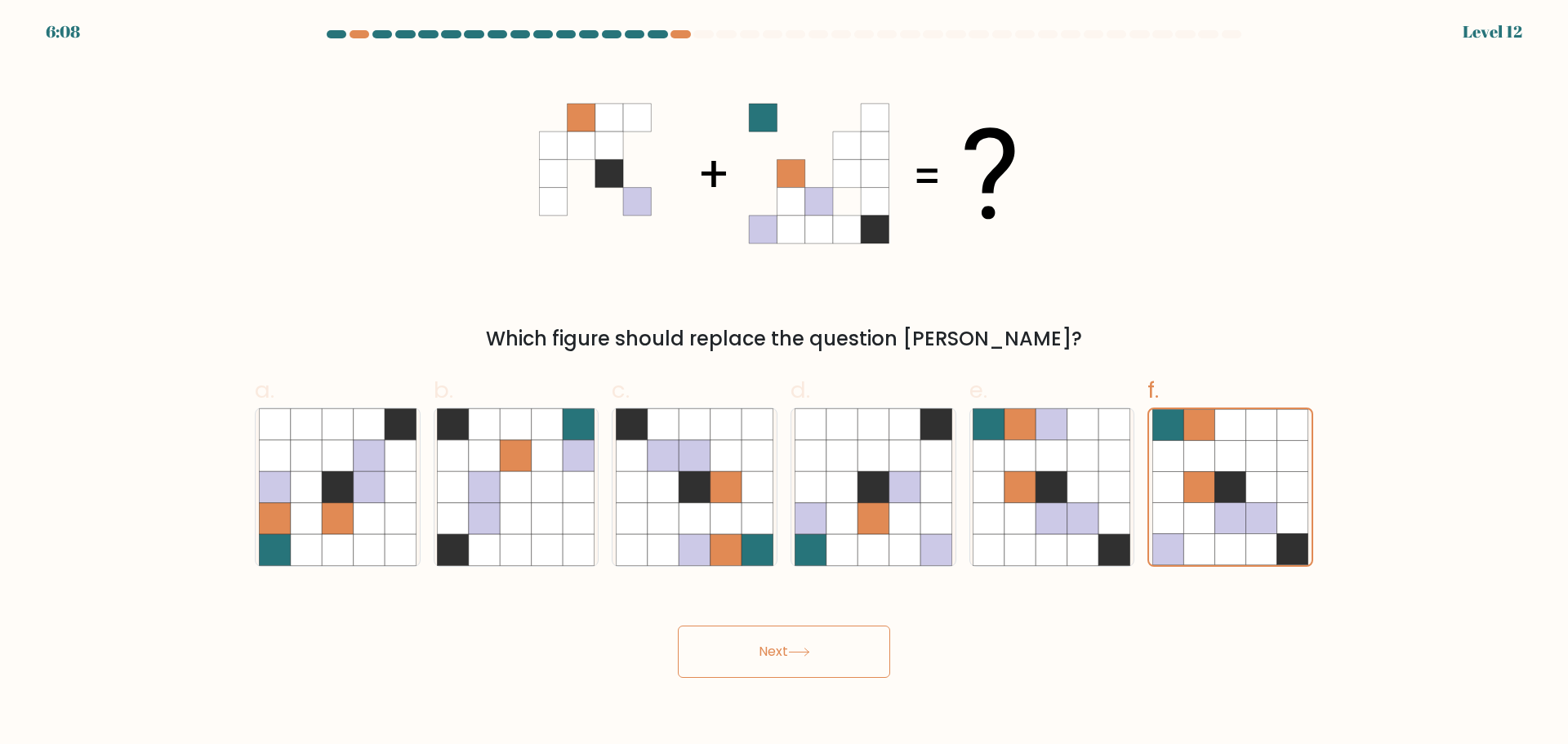
click at [784, 649] on button "Next" at bounding box center [784, 651] width 212 height 52
click at [797, 663] on button "Next" at bounding box center [784, 651] width 212 height 52
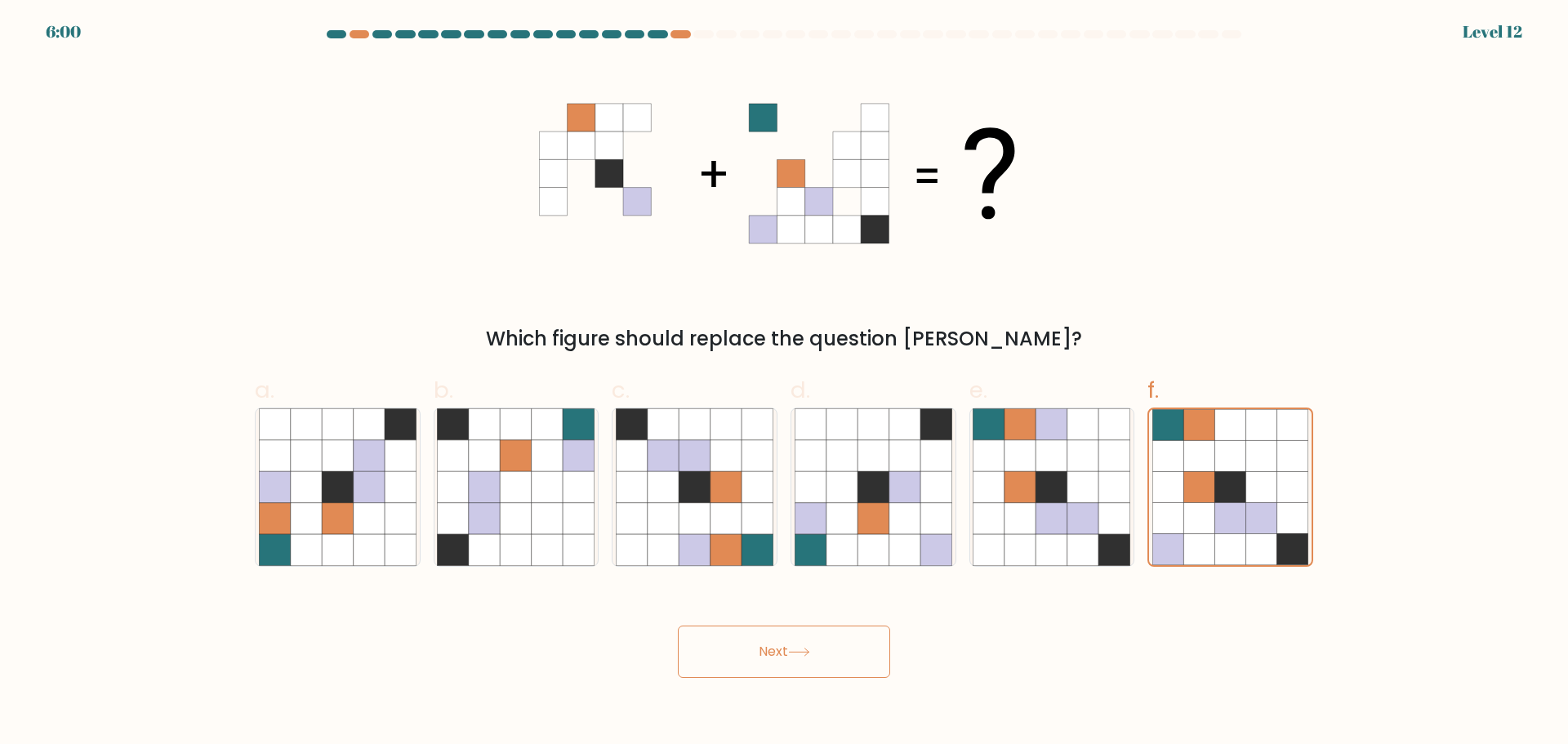
click at [795, 665] on button "Next" at bounding box center [784, 651] width 212 height 52
click at [793, 667] on button "Next" at bounding box center [784, 651] width 212 height 52
